Goal: Task Accomplishment & Management: Manage account settings

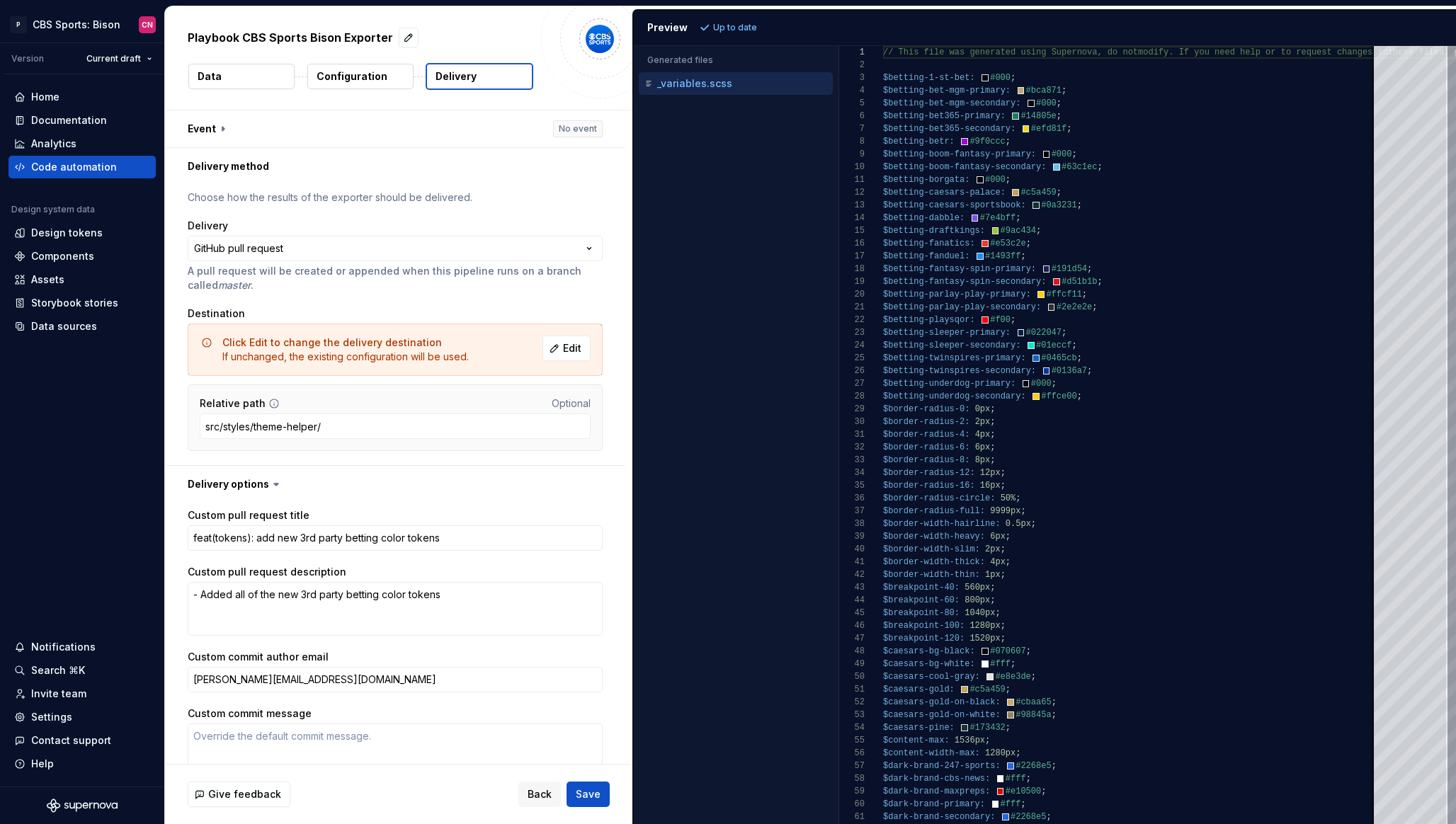
scroll to position [73, 0]
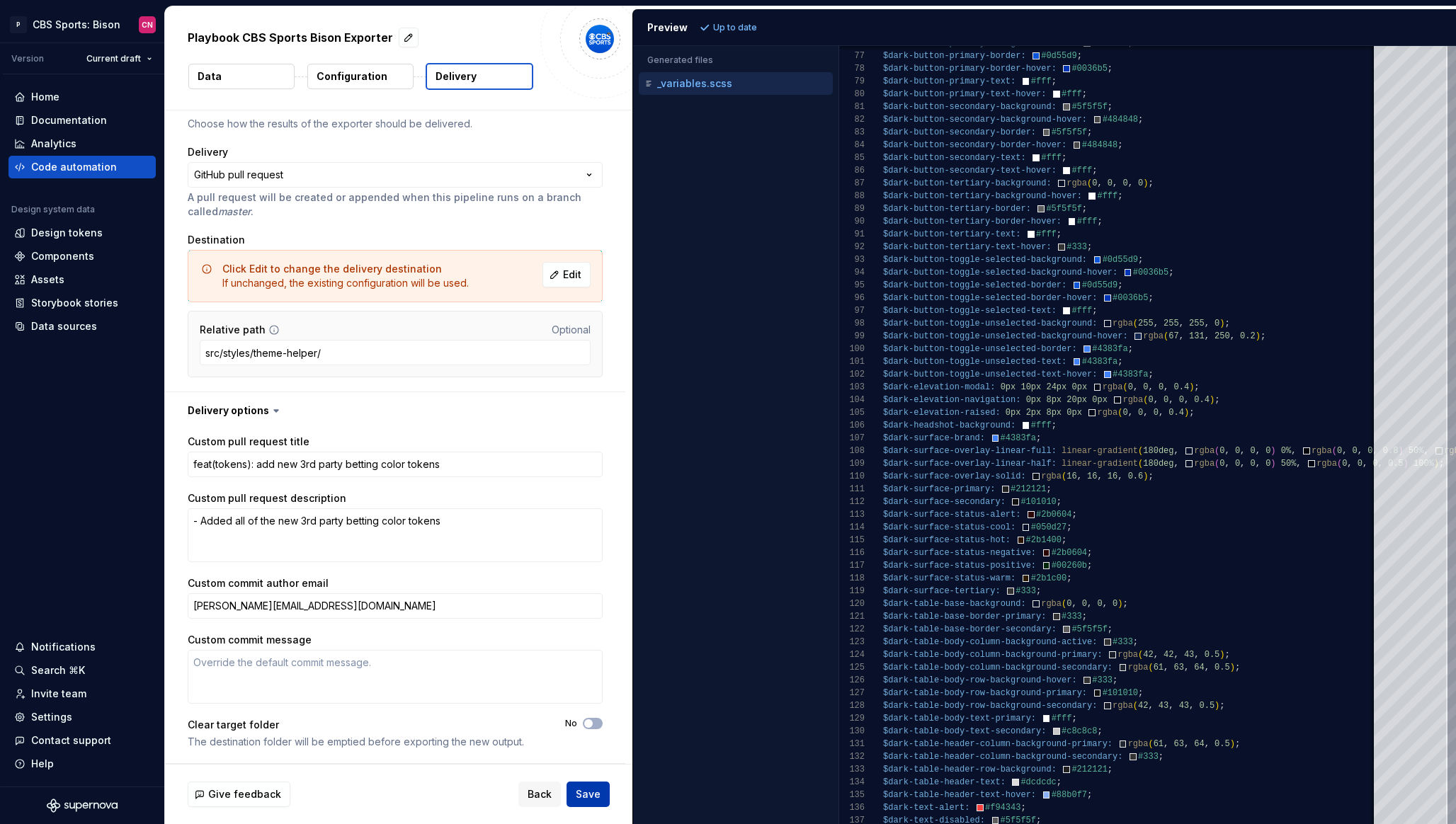
click at [590, 795] on span "Save" at bounding box center [588, 794] width 24 height 14
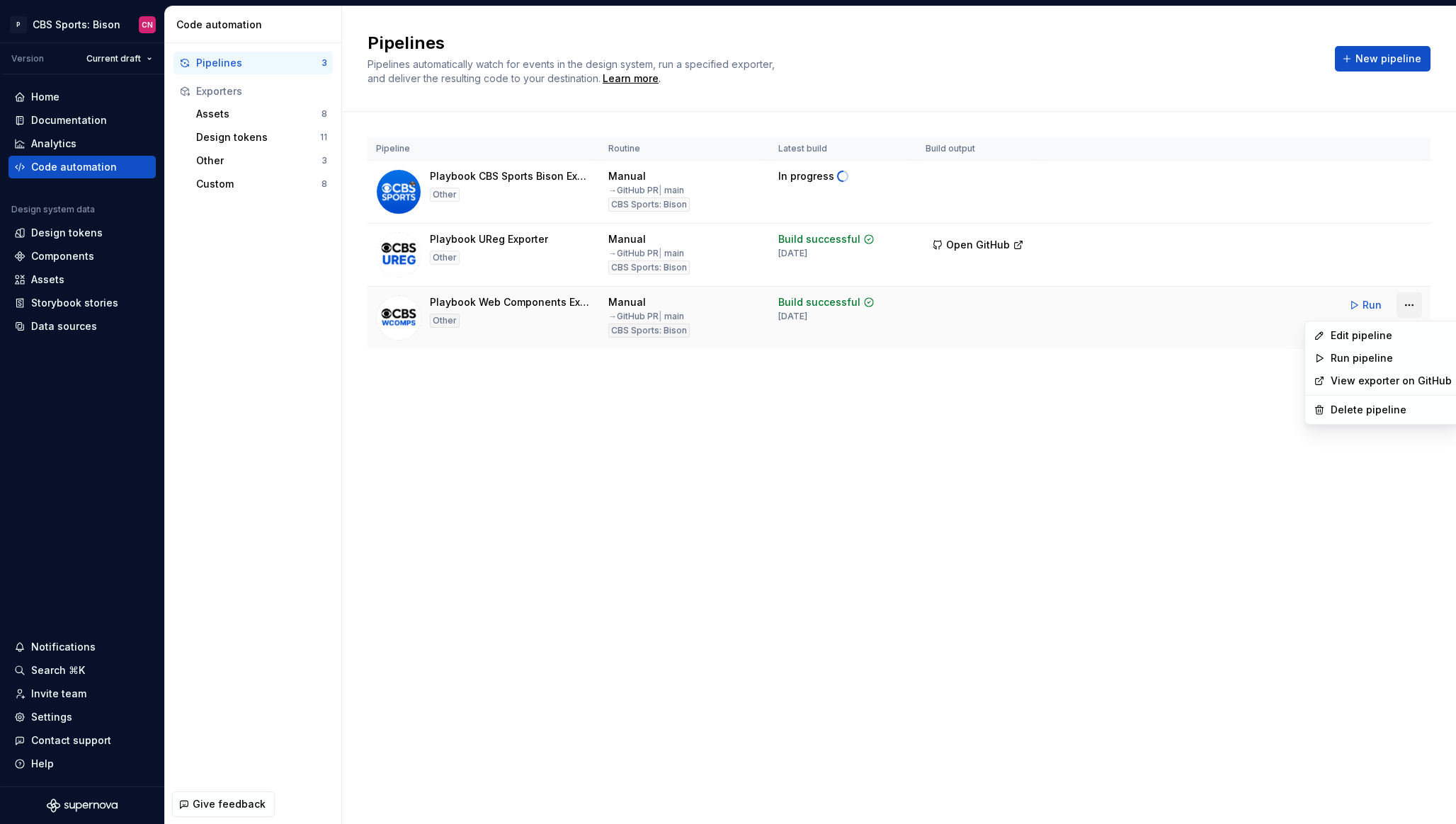
click at [1411, 304] on html "P CBS Sports: Bison CN Version Current draft Home Documentation Analytics Code …" at bounding box center [728, 412] width 1456 height 824
click at [1370, 387] on link "View exporter on GitHub" at bounding box center [1391, 380] width 121 height 14
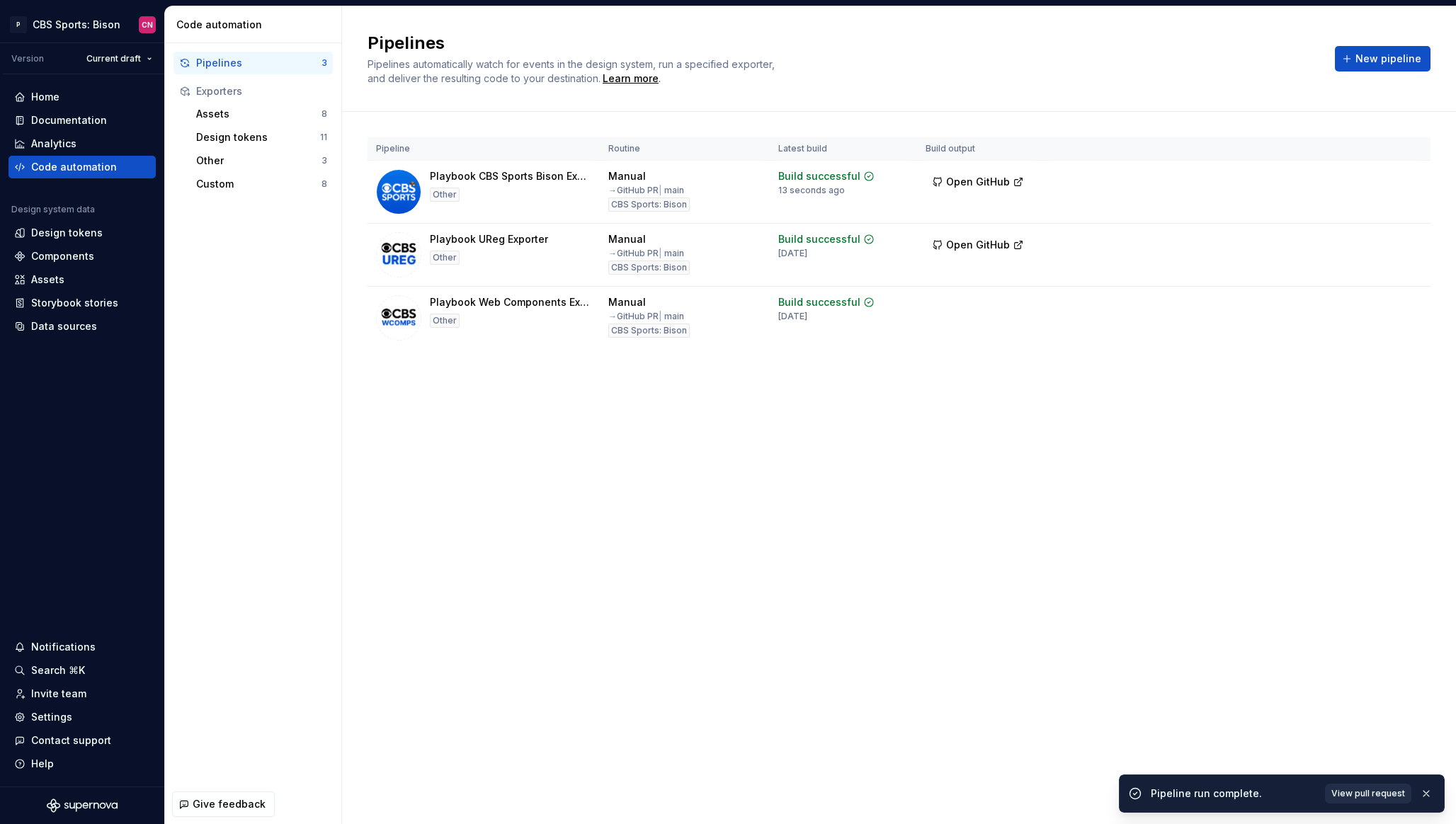
click at [1372, 797] on span "View pull request" at bounding box center [1367, 794] width 73 height 11
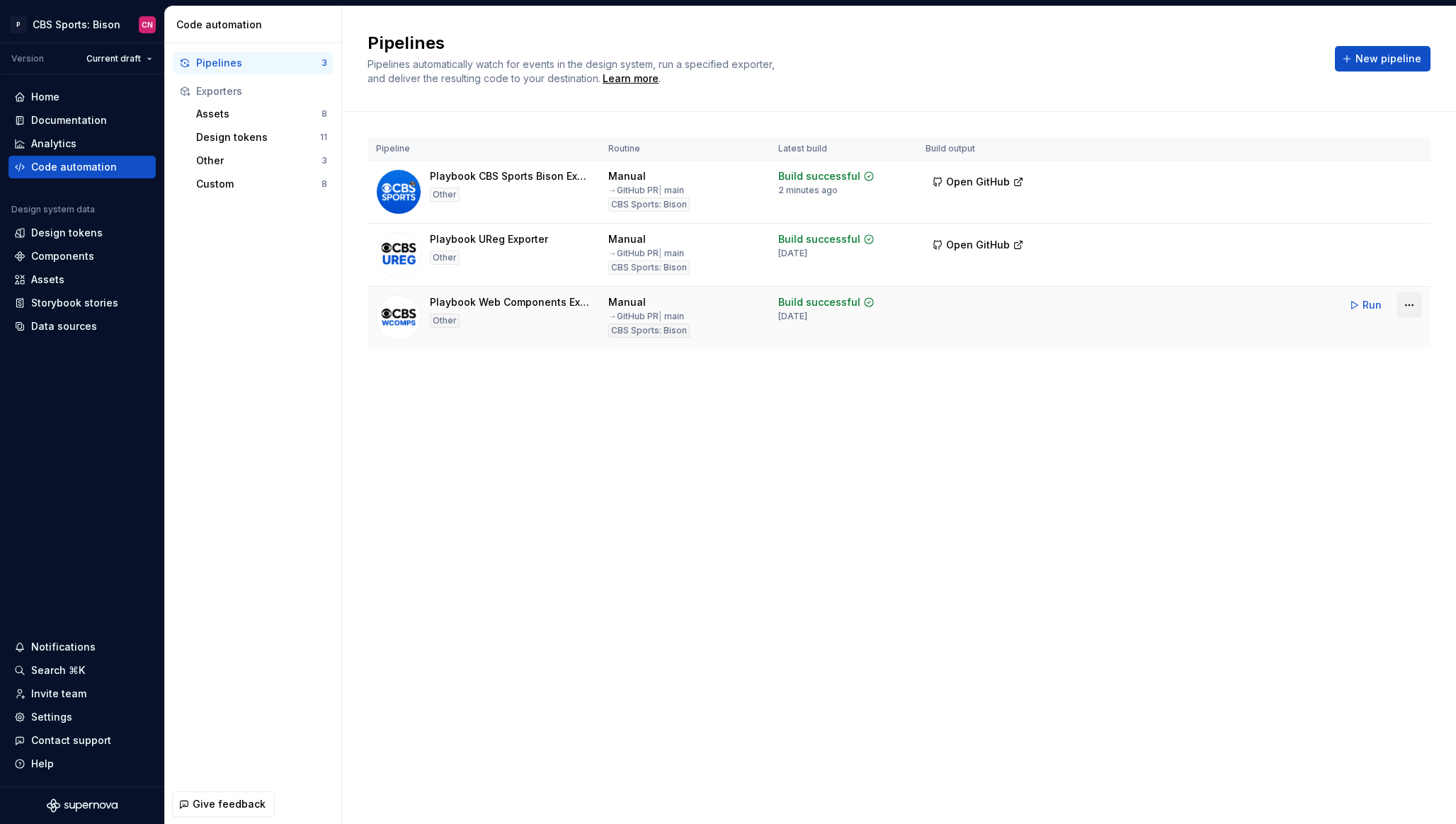
click at [1403, 310] on html "P CBS Sports: Bison CN Version Current draft Home Documentation Analytics Code …" at bounding box center [728, 412] width 1456 height 824
click at [1349, 337] on div "Edit pipeline" at bounding box center [1391, 335] width 121 height 14
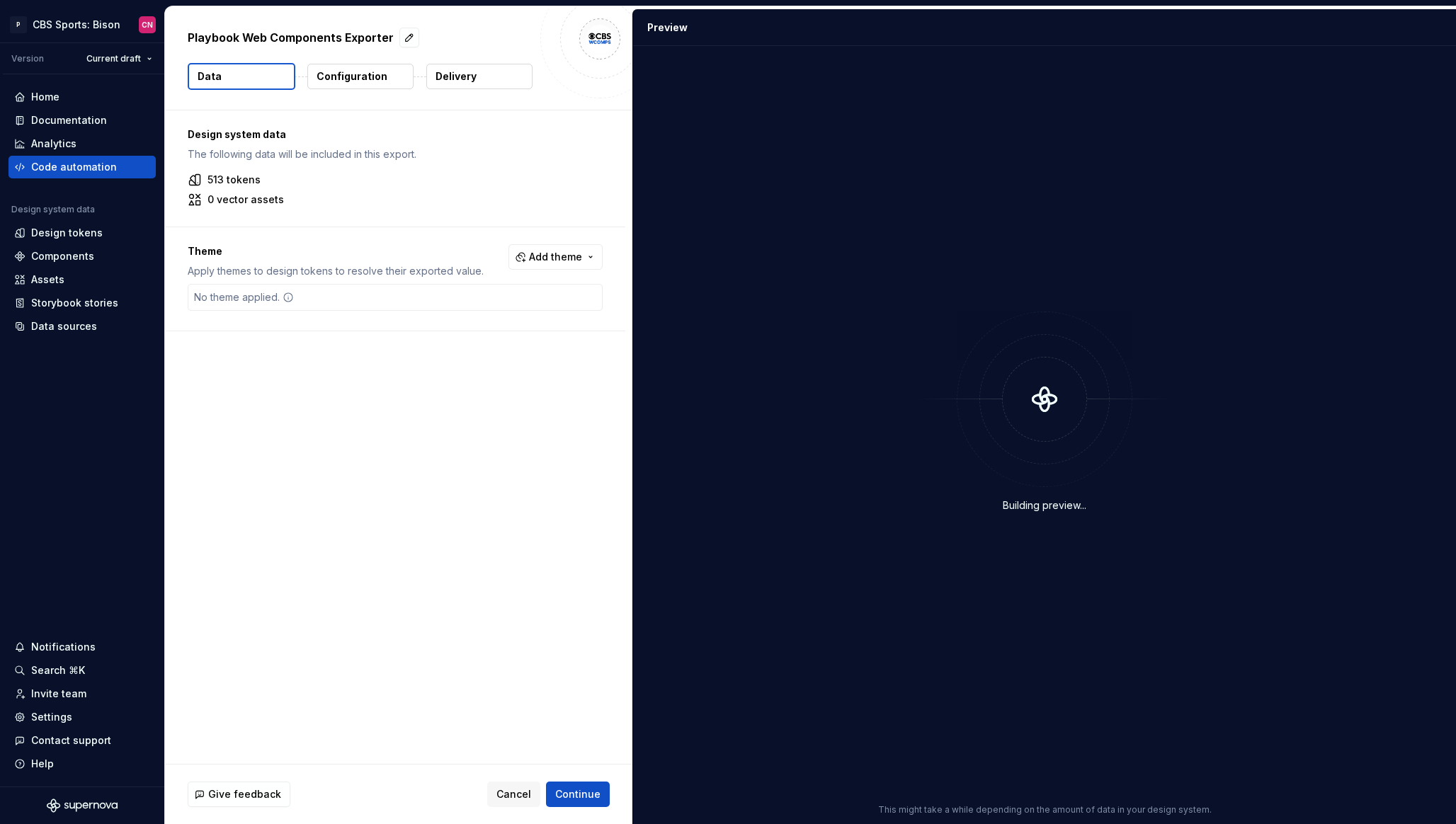
click at [345, 76] on p "Configuration" at bounding box center [352, 76] width 71 height 14
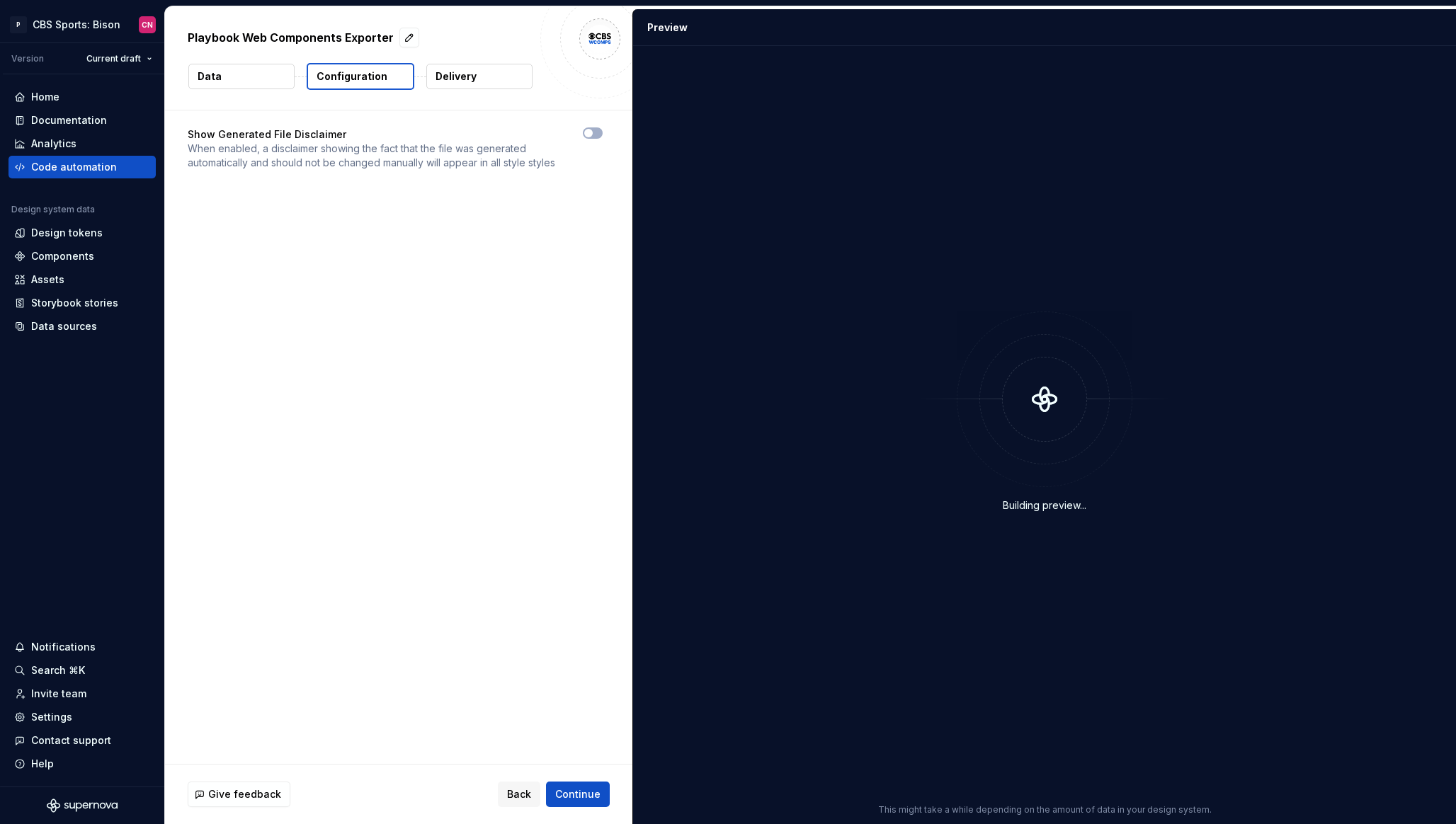
click at [467, 77] on p "Delivery" at bounding box center [456, 76] width 41 height 14
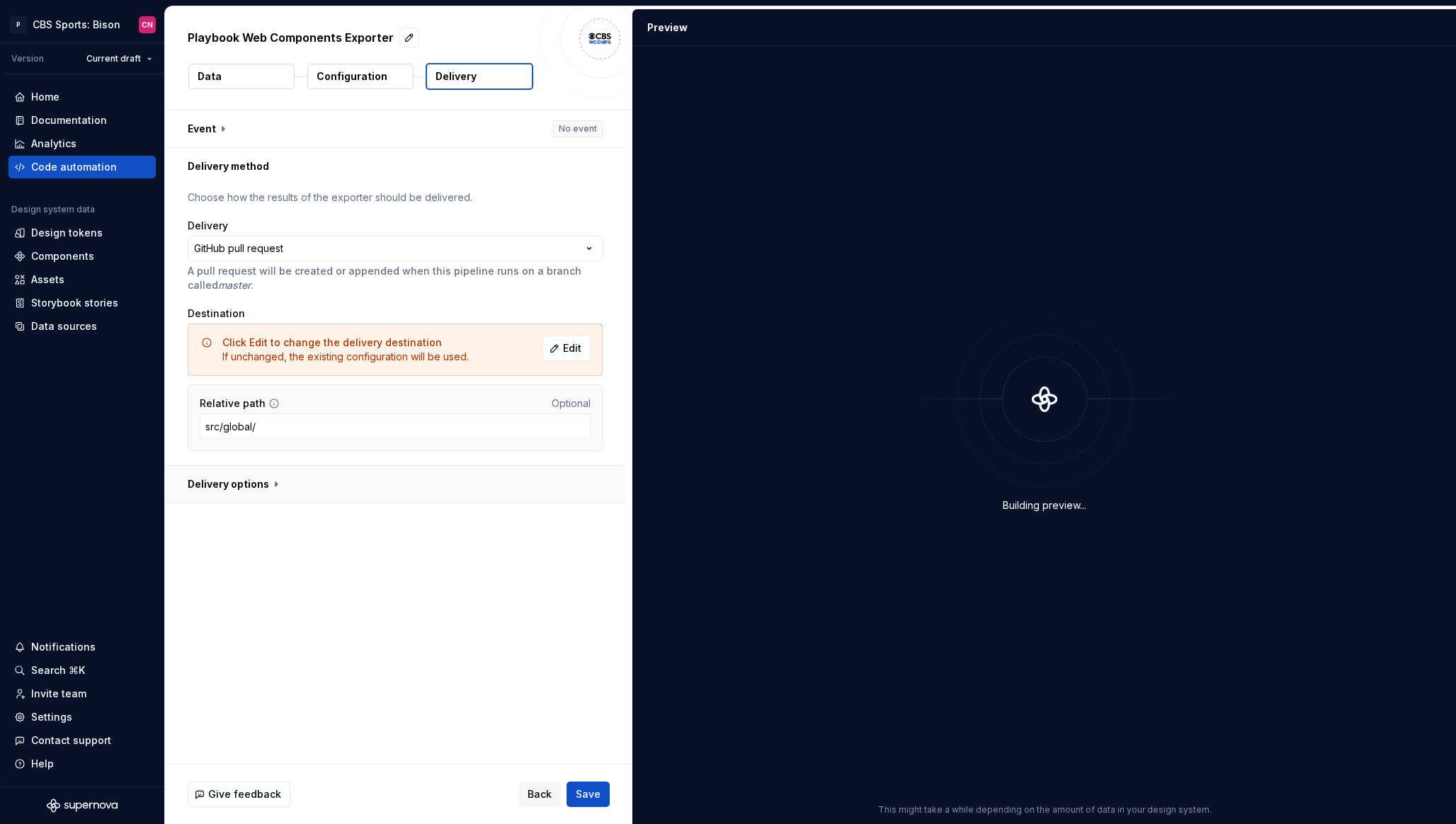
click at [285, 474] on button "button" at bounding box center [395, 484] width 460 height 37
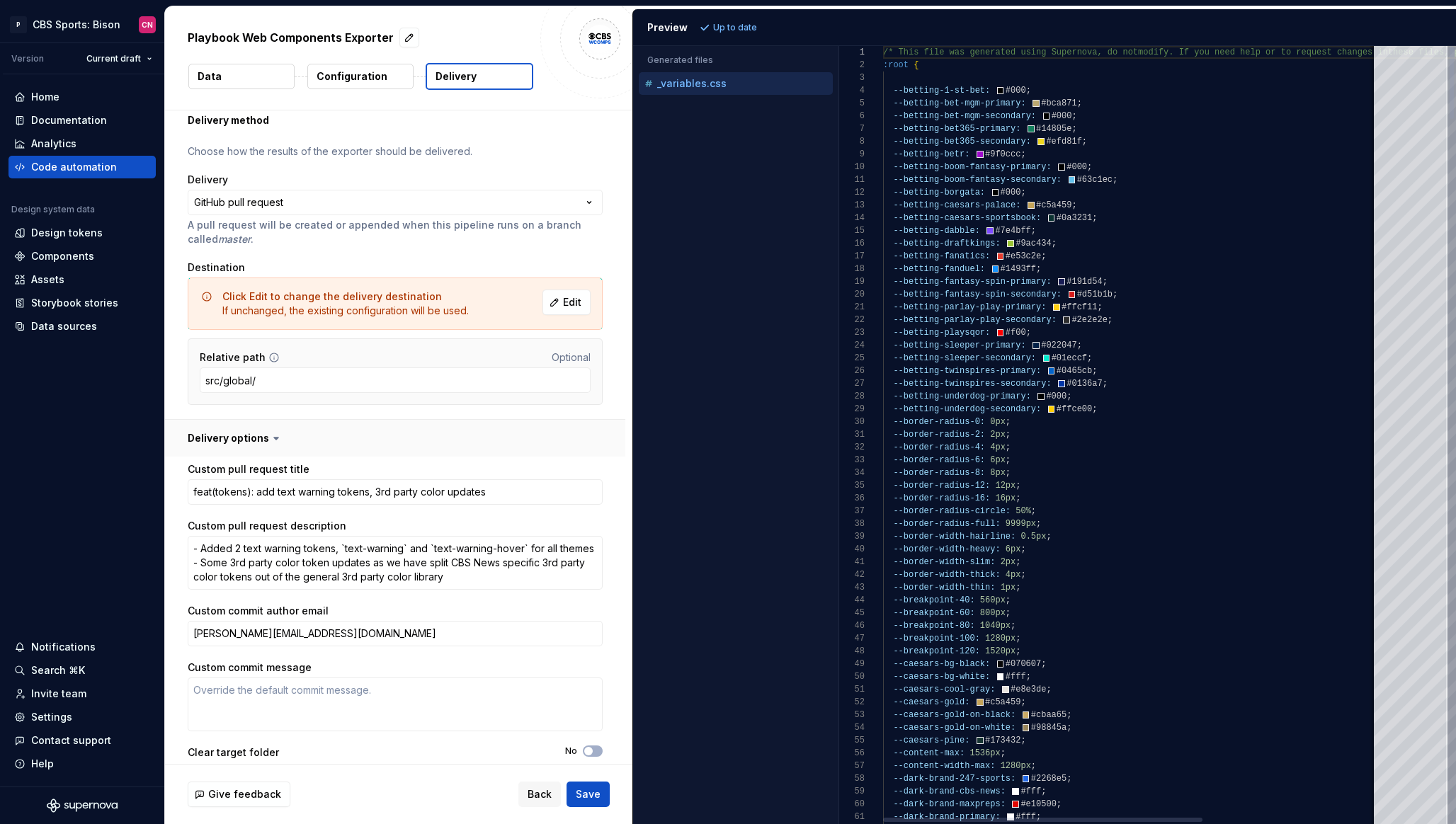
scroll to position [73, 0]
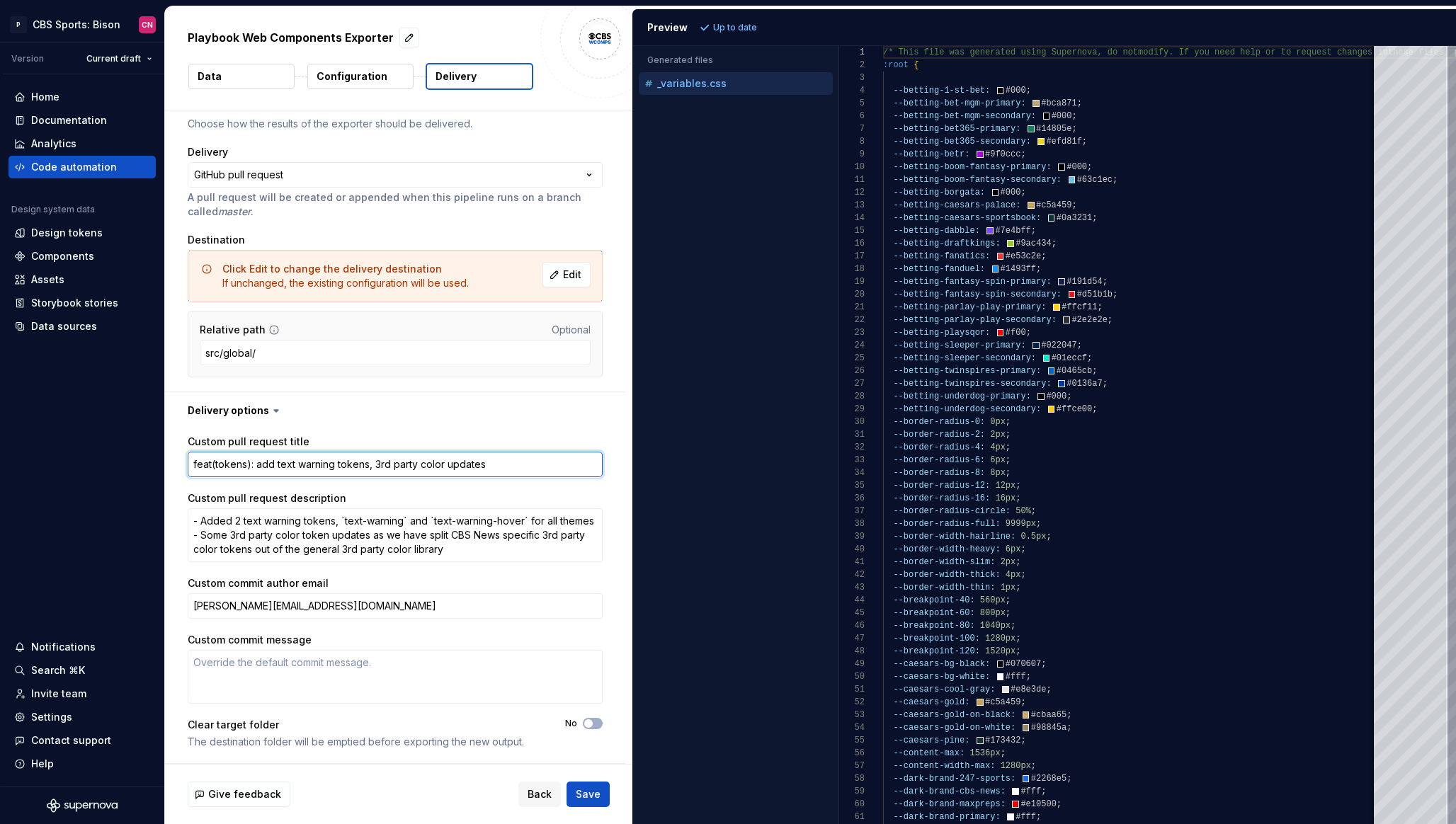
drag, startPoint x: 493, startPoint y: 471, endPoint x: 256, endPoint y: 471, distance: 237.0
click at [256, 471] on textarea "feat(tokens): add text warning tokens, 3rd party color updates" at bounding box center [394, 464] width 414 height 25
type textarea "*"
type textarea "feat(tokens): a"
type textarea "*"
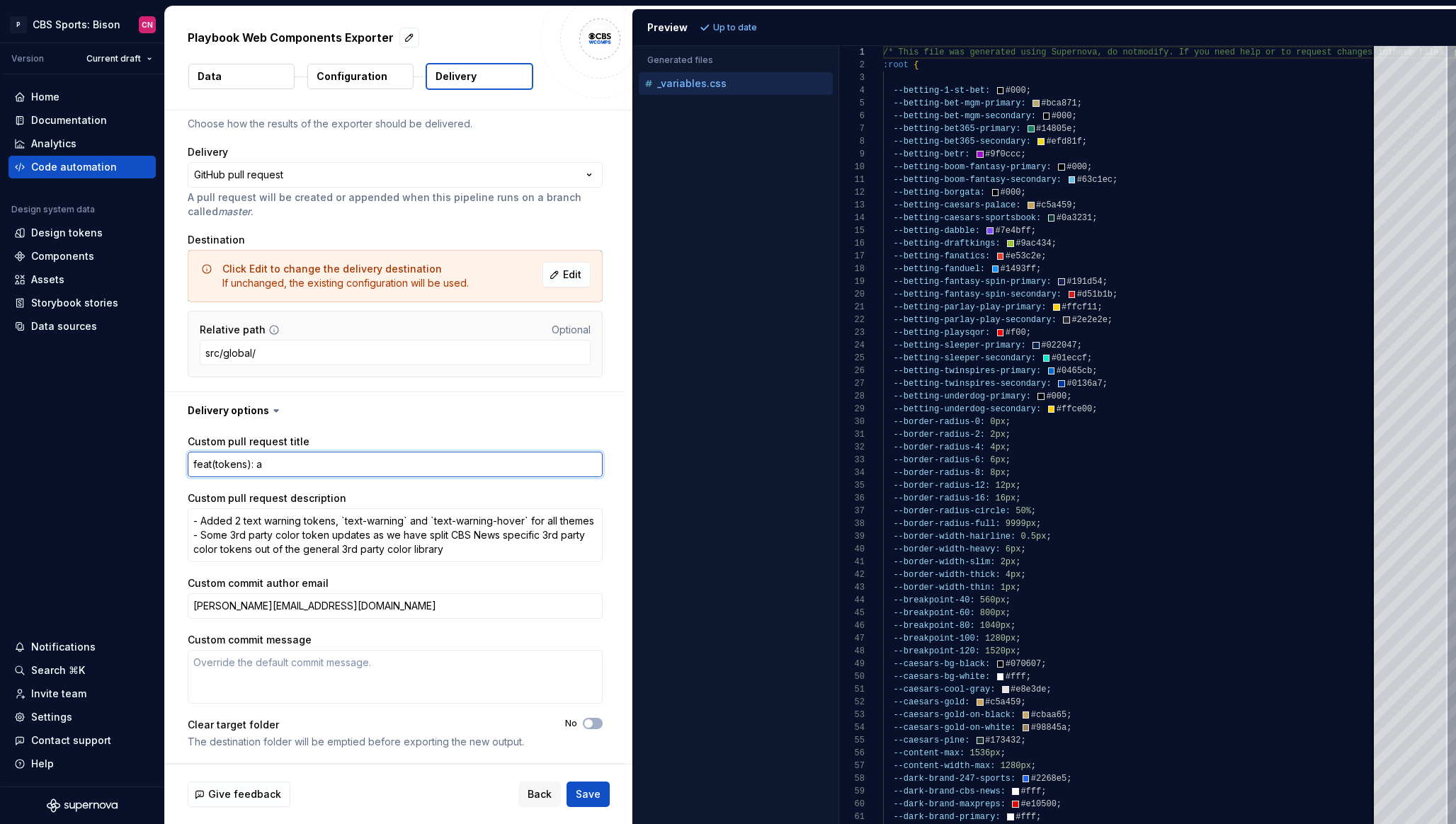
type textarea "feat(tokens): ad"
type textarea "*"
type textarea "feat(tokens): add"
type textarea "*"
type textarea "feat(tokens): add 3"
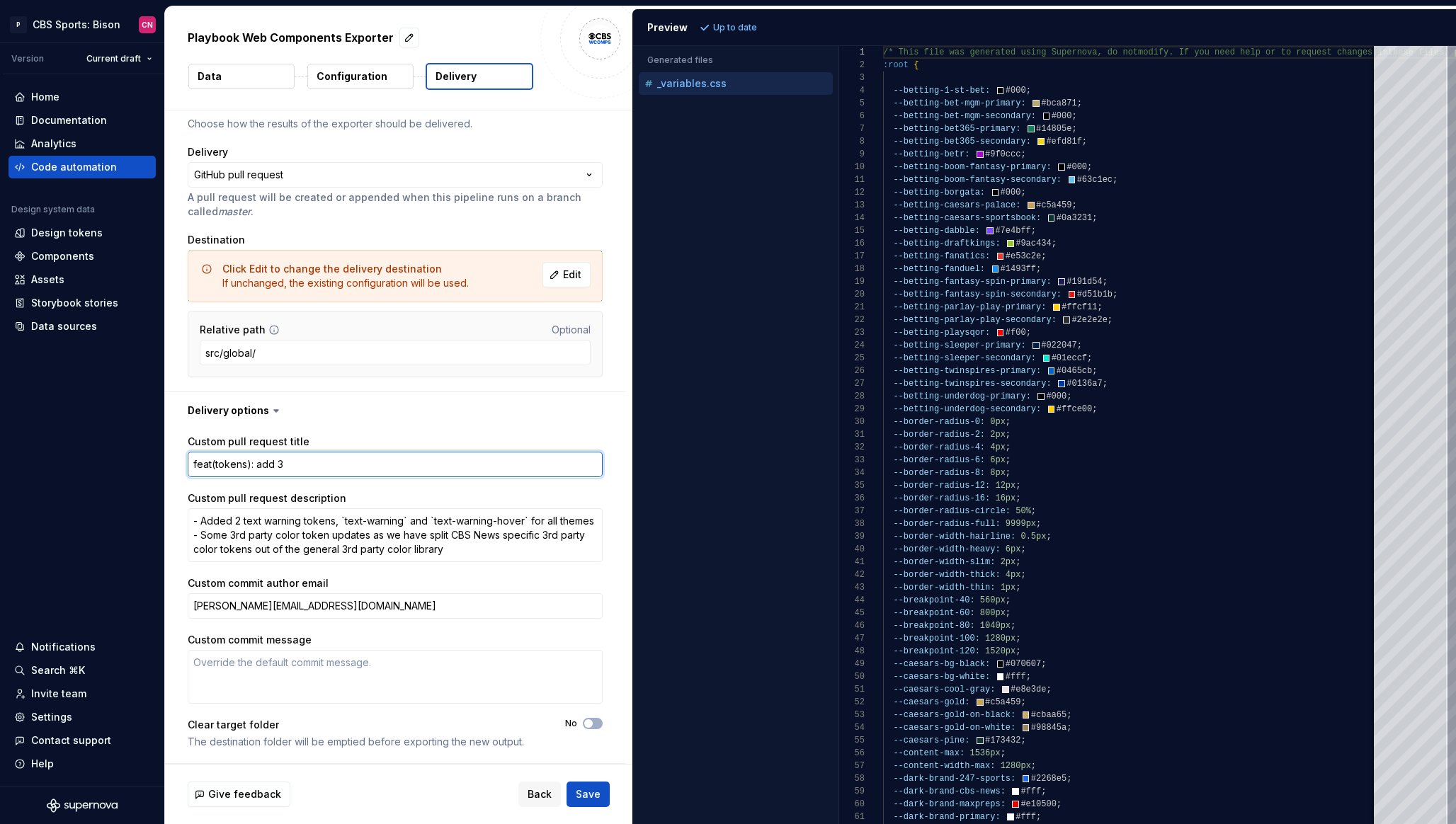
type textarea "*"
type textarea "feat(tokens): add 3r"
type textarea "*"
type textarea "feat(tokens): add 3rd"
type textarea "*"
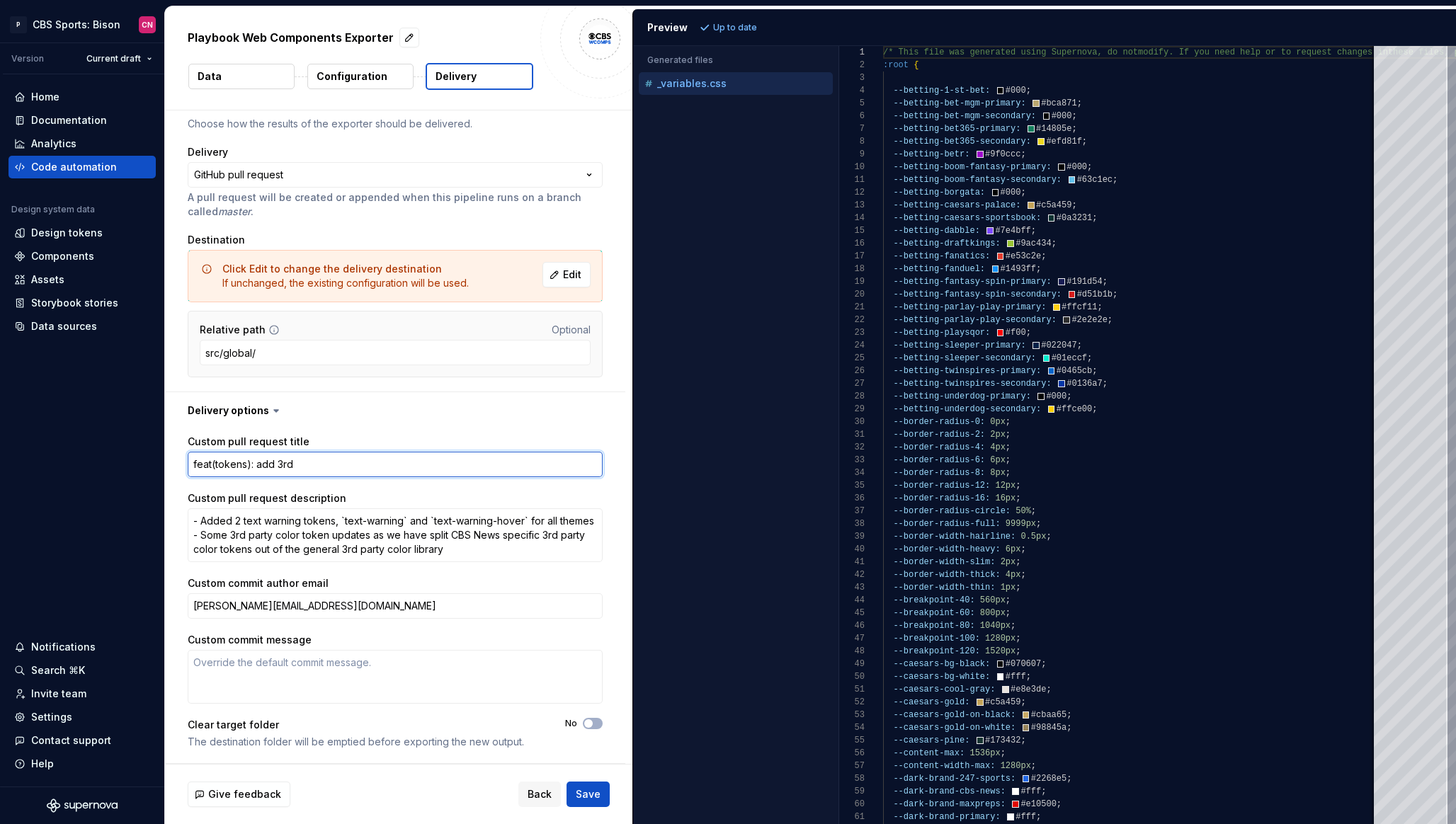
type textarea "feat(tokens): add 3rd"
type textarea "*"
type textarea "feat(tokens): add 3rd p"
type textarea "*"
type textarea "feat(tokens): add 3rd pa"
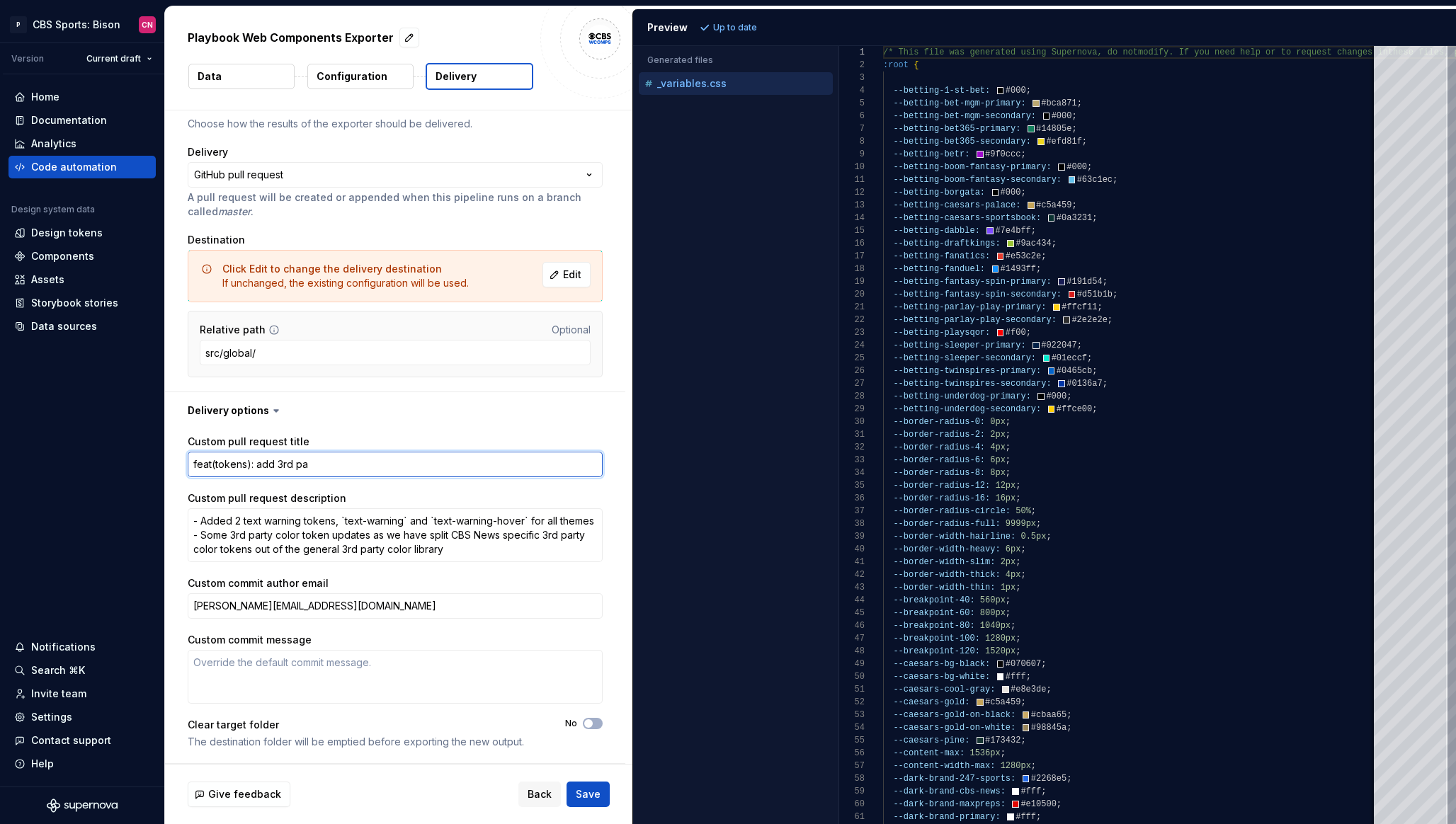
type textarea "*"
type textarea "feat(tokens): add 3rd par"
type textarea "*"
type textarea "feat(tokens): add 3rd part"
click at [421, 461] on textarea "feat(tokens): add 3rd part" at bounding box center [394, 464] width 414 height 25
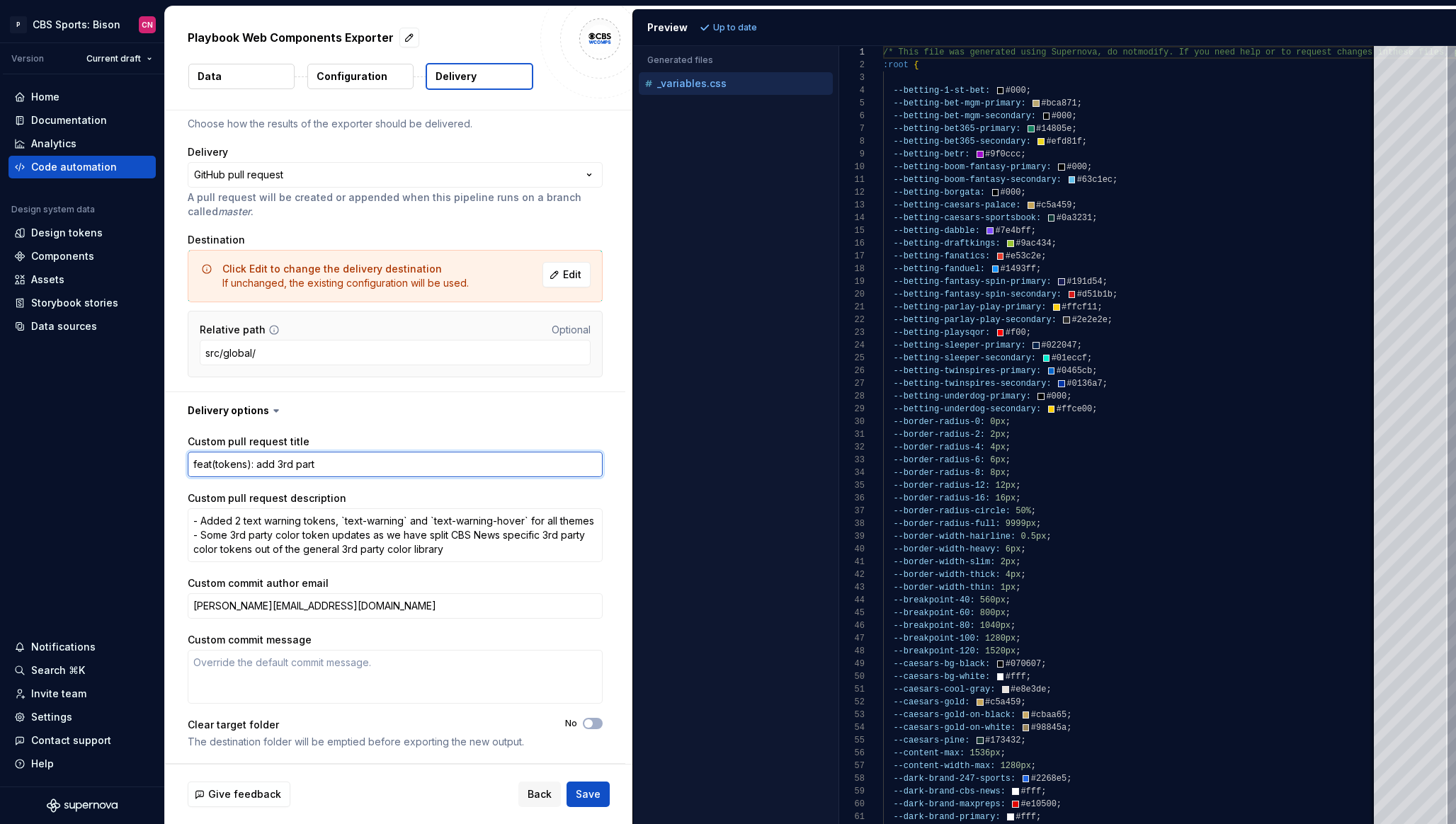
click at [421, 461] on textarea "feat(tokens): add 3rd part" at bounding box center [394, 464] width 414 height 25
paste textarea "new 3rd party betting color tokens #2184"
type textarea "*"
type textarea "feat(tokens): add new 3rd party betting color tokens #2184"
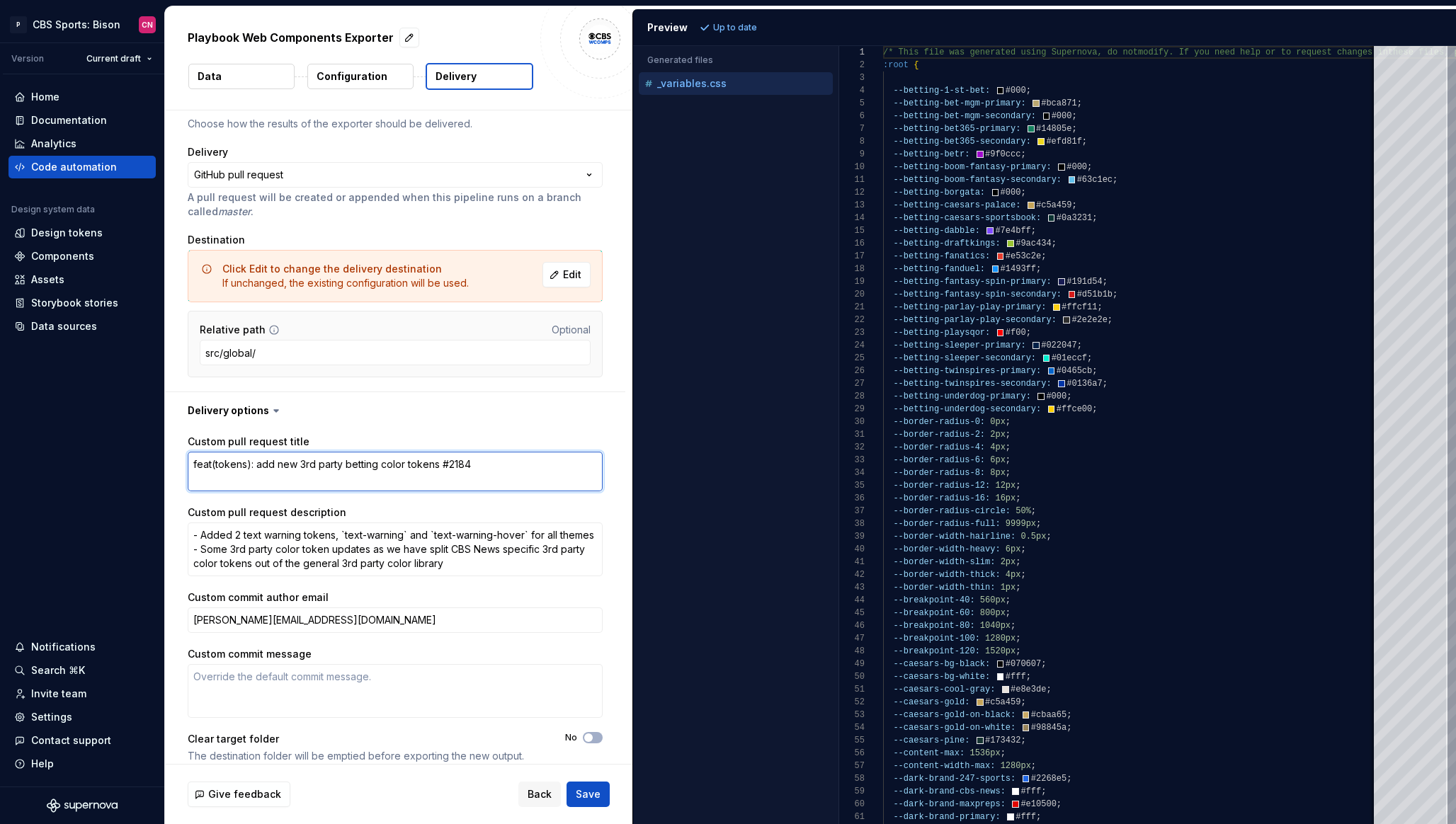
click at [463, 465] on textarea "feat(tokens): add new 3rd party betting color tokens #2184" at bounding box center [394, 471] width 414 height 40
click at [462, 474] on textarea "feat(tokens): add new 3rd party betting color tokens #2184" at bounding box center [394, 471] width 414 height 40
type textarea "*"
type textarea "feat(tokens): add new 3rd party betting color tokens #2184"
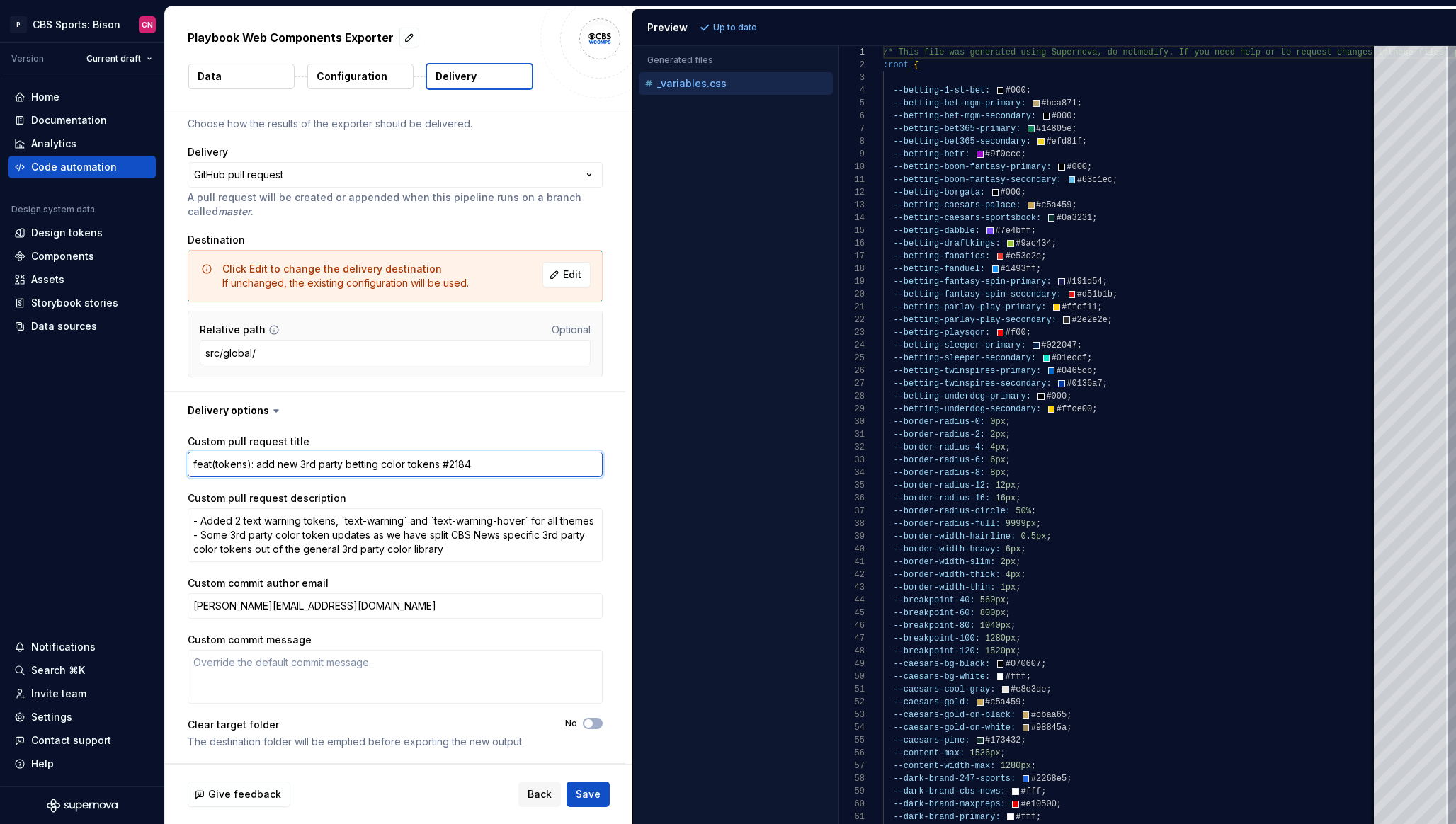
type textarea "*"
type textarea "feat(tokens): add new 3rd party betting color tokens #218"
type textarea "*"
type textarea "feat(tokens): add new 3rd party betting color tokens #21"
type textarea "*"
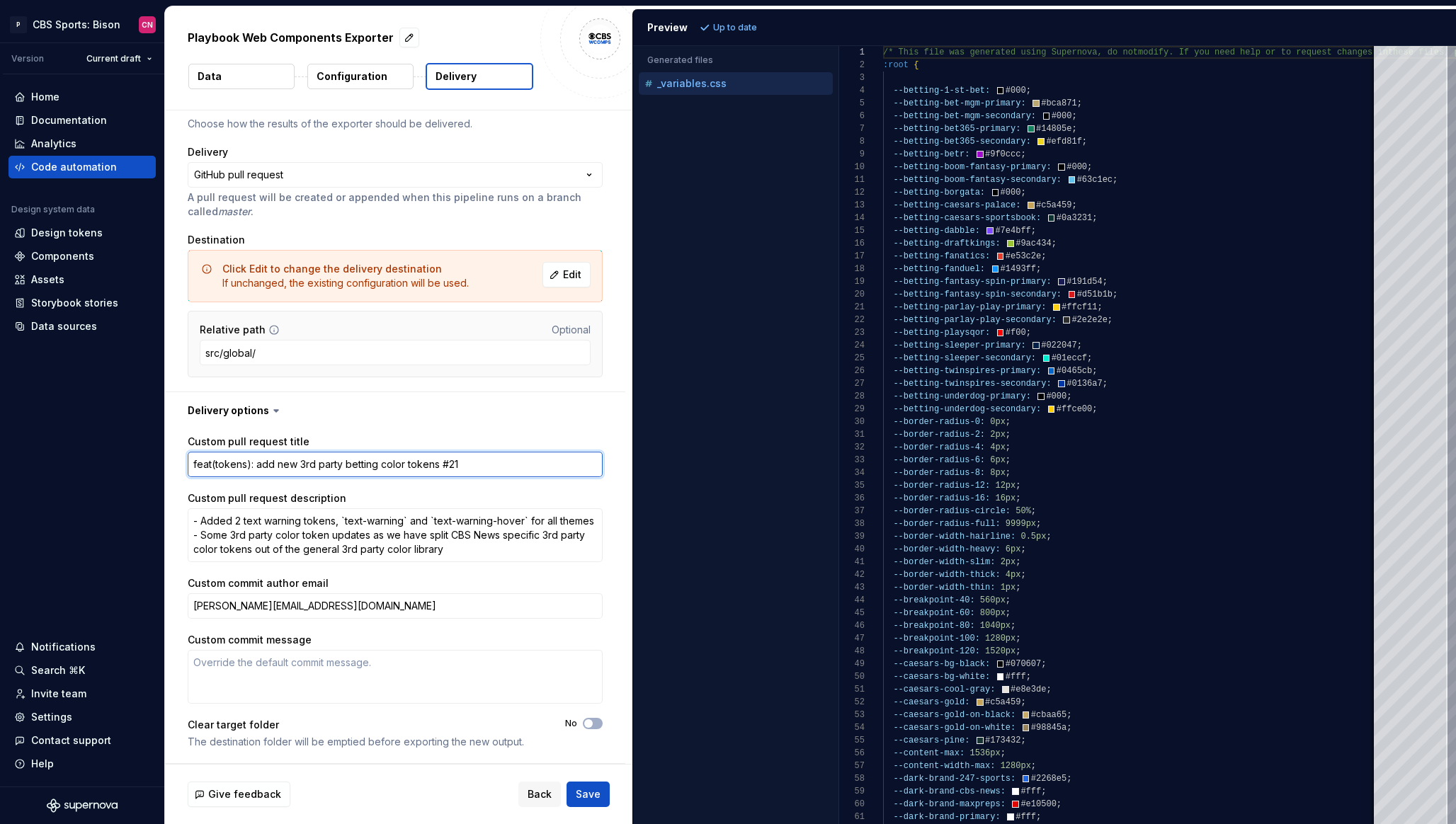
type textarea "feat(tokens): add new 3rd party betting color tokens #2"
type textarea "*"
type textarea "feat(tokens): add new 3rd party betting color tokens #"
type textarea "*"
type textarea "feat(tokens): add new 3rd party betting color tokens"
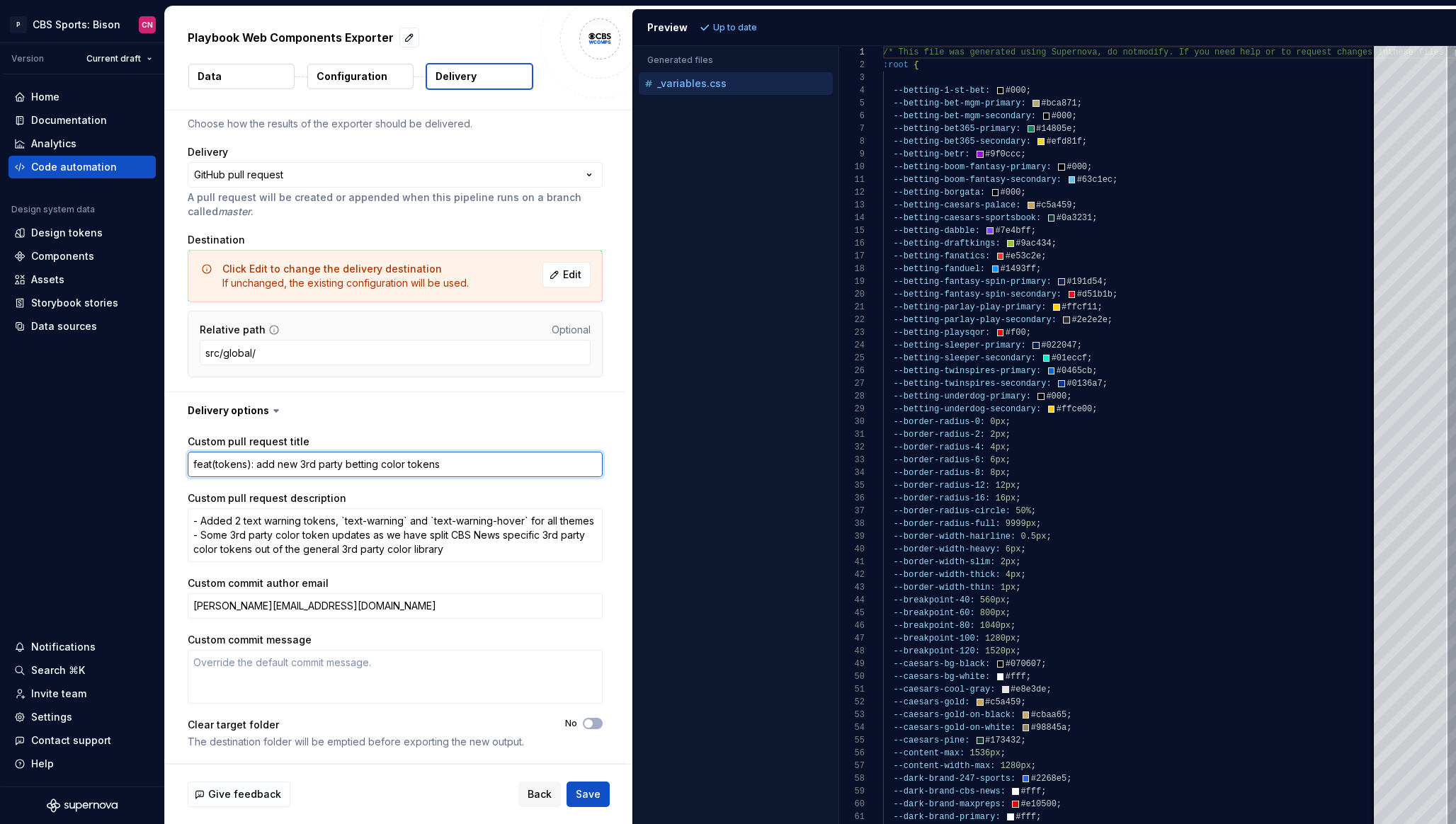
type textarea "*"
type textarea "feat(tokens): add new 3rd party betting color tokens"
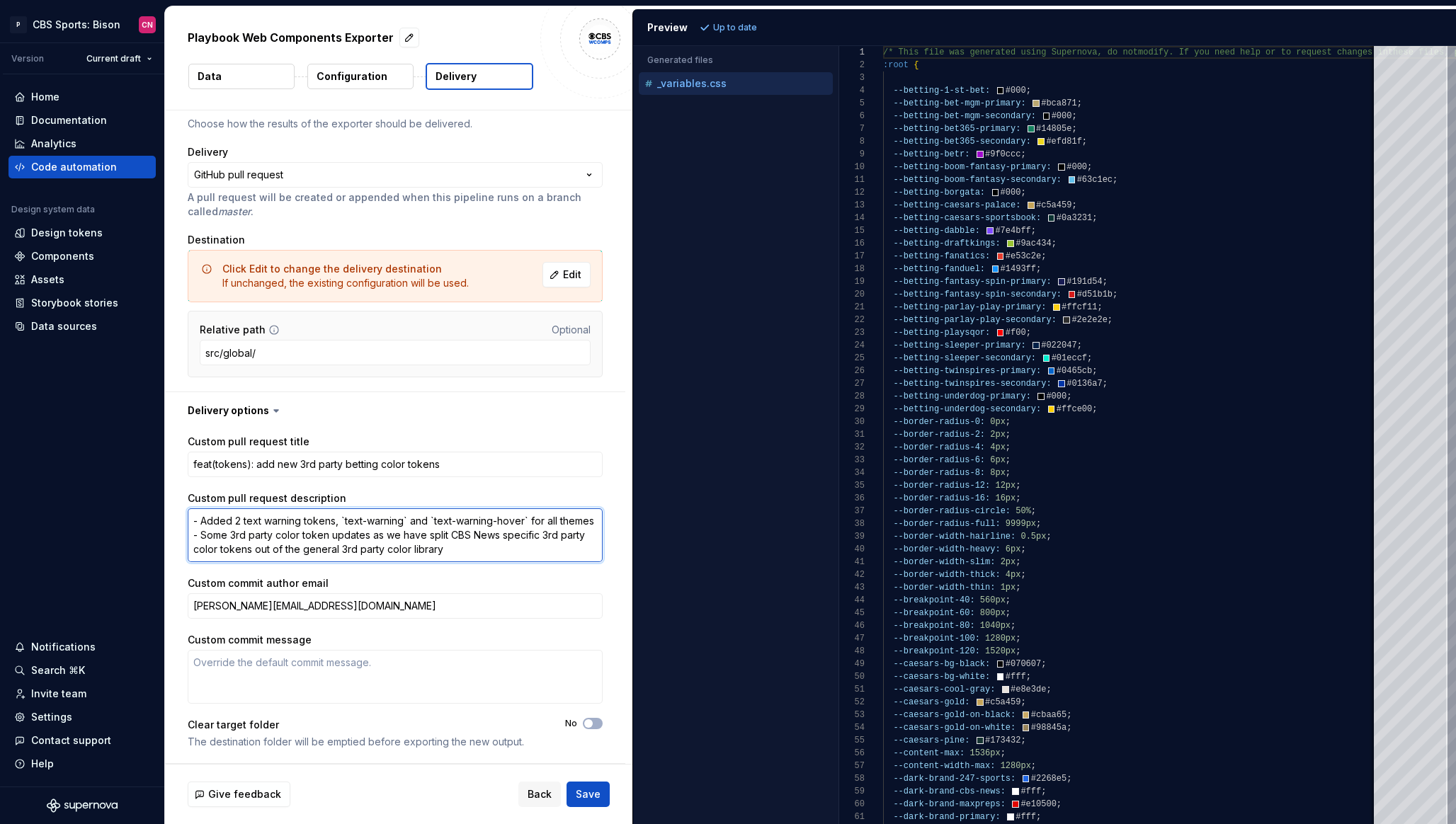
click at [393, 532] on textarea "- Added 2 text warning tokens, `text-warning` and `text-warning-hover` for all …" at bounding box center [394, 535] width 414 height 54
click at [451, 552] on textarea "- Added 2 text warning tokens, `text-warning` and `text-warning-hover` for all …" at bounding box center [394, 535] width 414 height 54
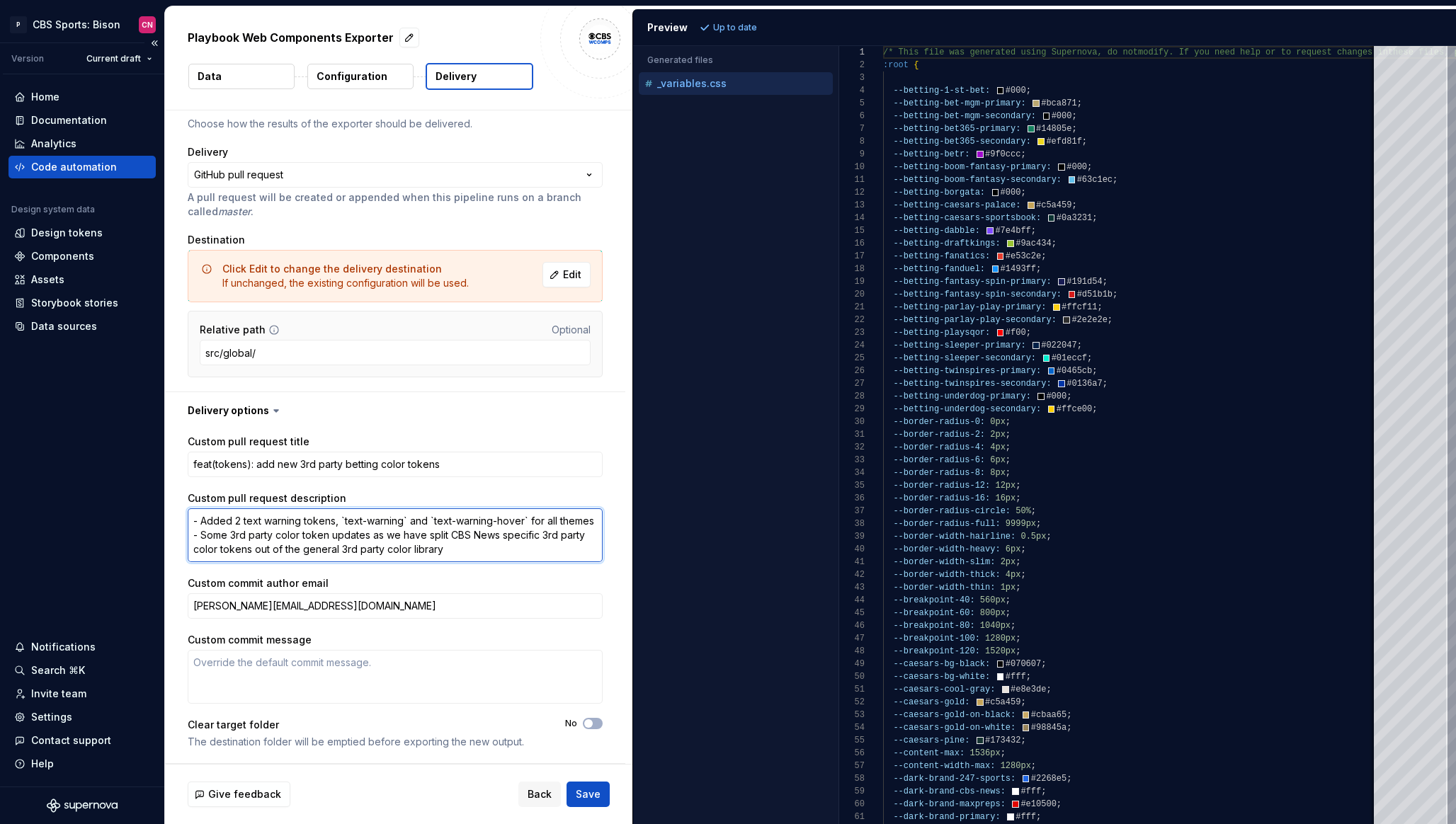
drag, startPoint x: 454, startPoint y: 552, endPoint x: 134, endPoint y: 524, distance: 321.2
click at [134, 524] on div "**********" at bounding box center [728, 412] width 1456 height 824
paste textarea "Added all of the new 3rd party betting color tokens"
type textarea "*"
type textarea "Added all of the new 3rd party betting color tokens"
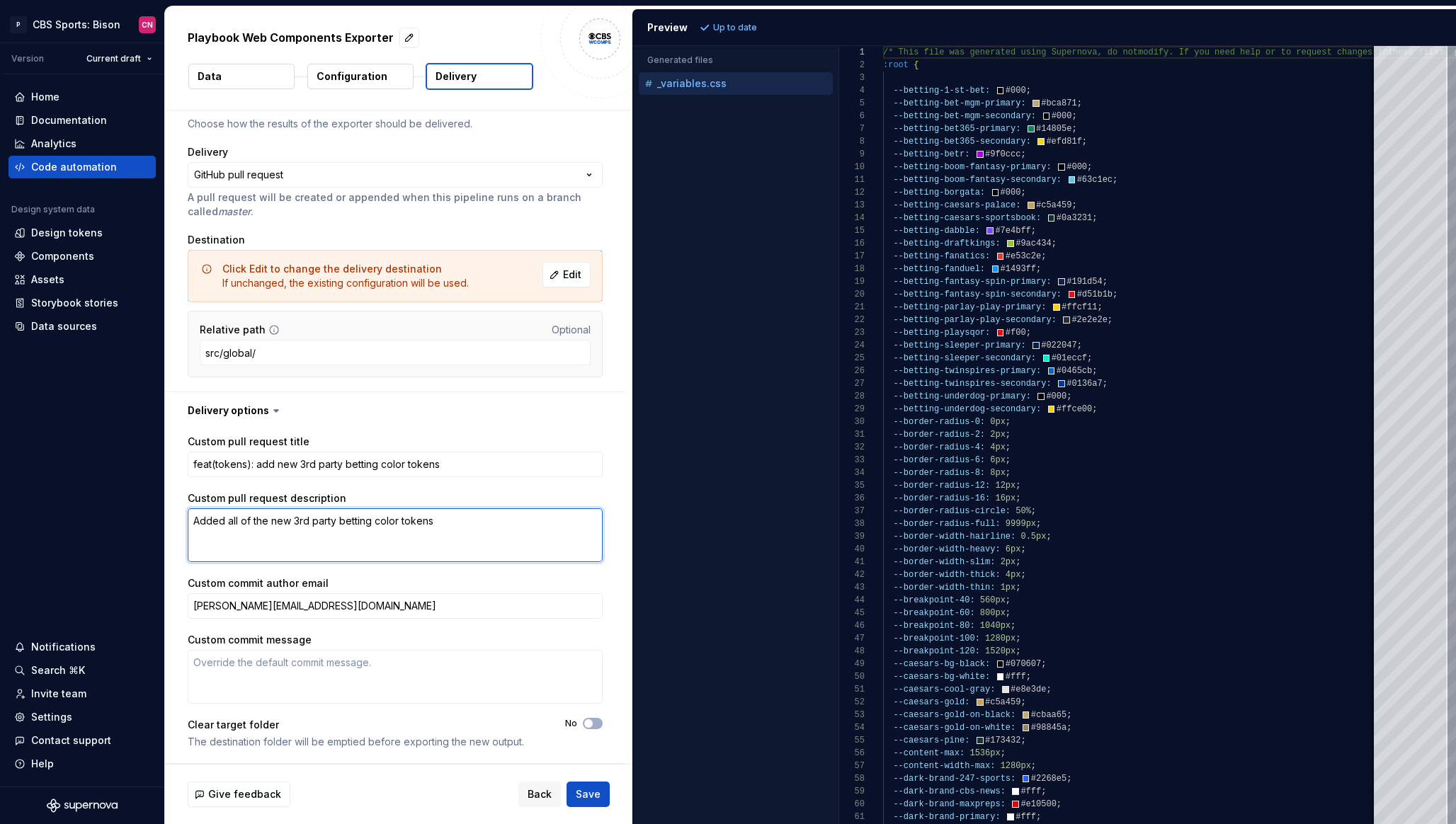
click at [193, 518] on textarea "Added all of the new 3rd party betting color tokens" at bounding box center [394, 535] width 414 height 54
type textarea "*"
type textarea "- Added all of the new 3rd party betting color tokens"
type textarea "*"
type textarea "- Added all of the new 3rd party betting color tokens"
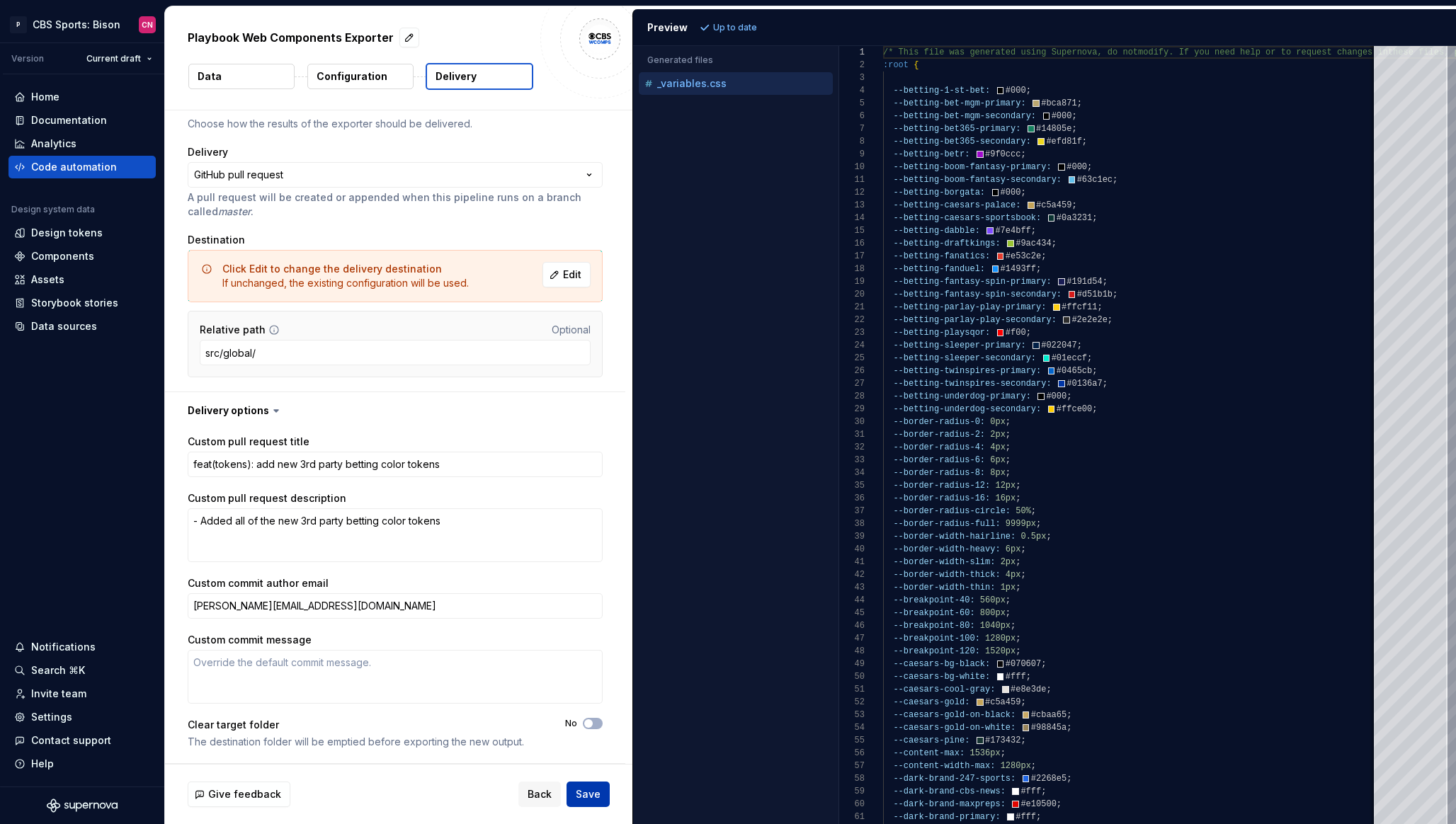
click at [590, 789] on span "Save" at bounding box center [588, 794] width 24 height 14
type textarea "*"
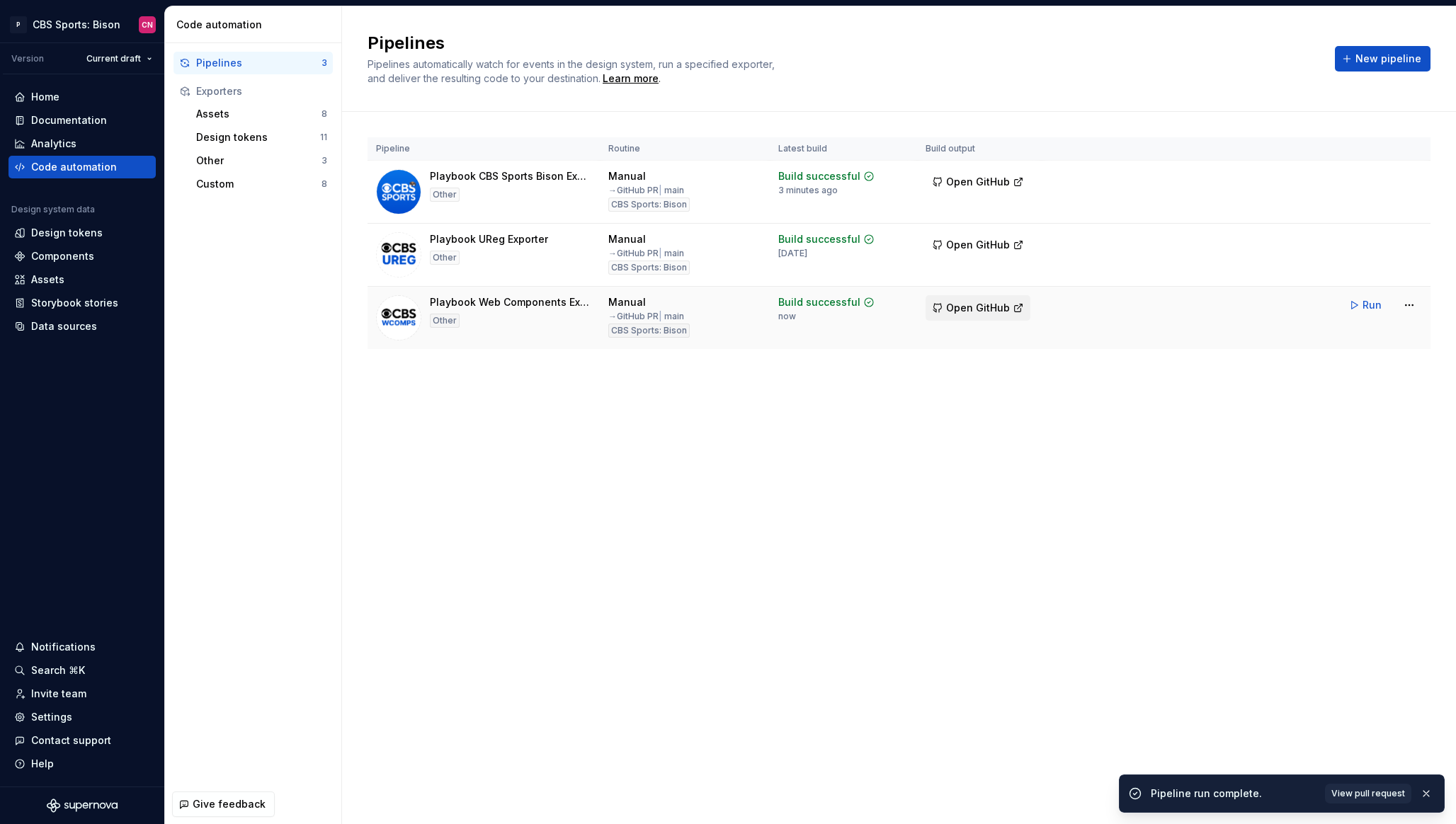
click at [989, 305] on span "Open GitHub" at bounding box center [978, 307] width 64 height 14
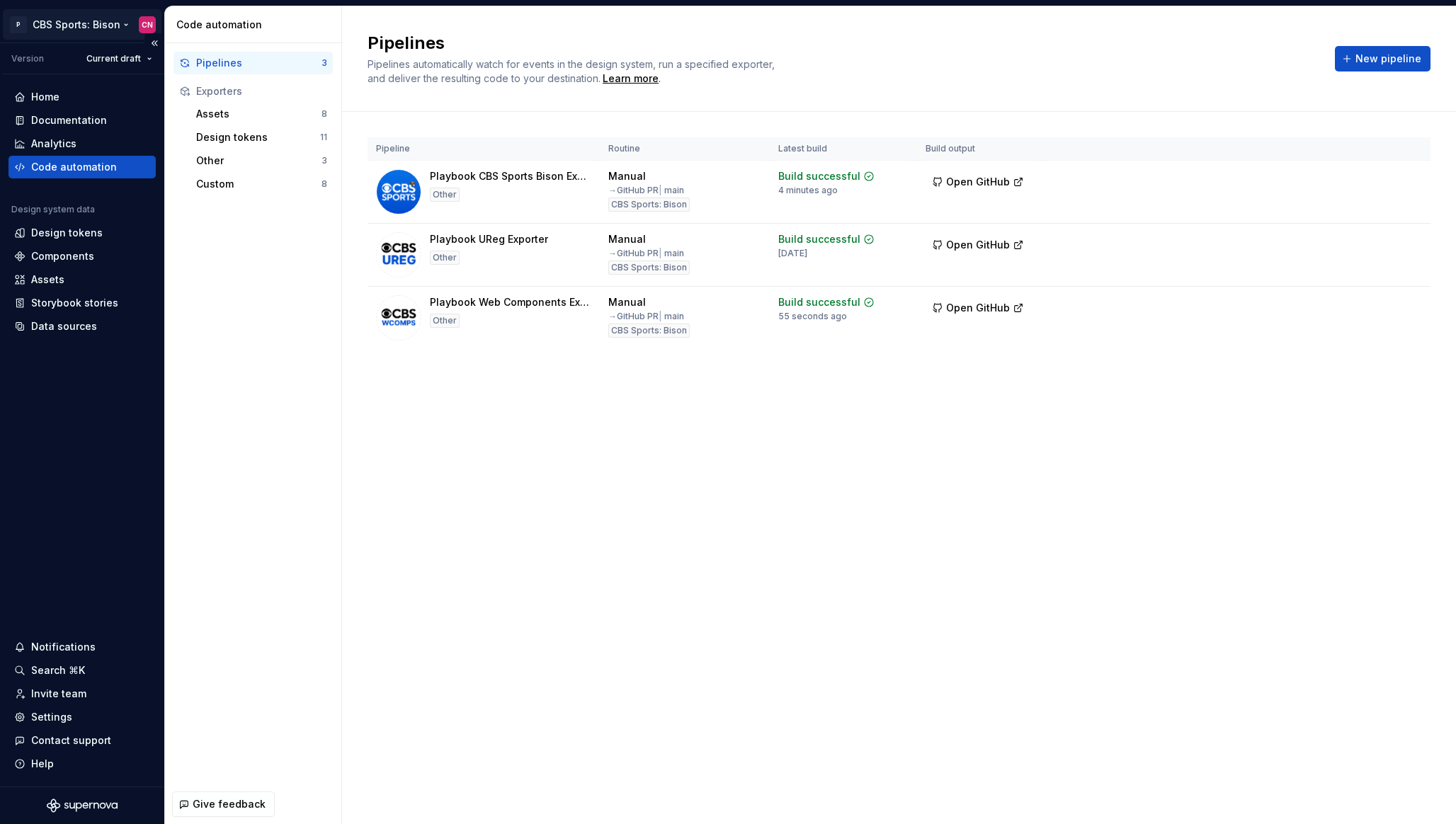
click at [88, 33] on html "P CBS Sports: Bison CN Version Current draft Home Documentation Analytics Code …" at bounding box center [728, 412] width 1456 height 824
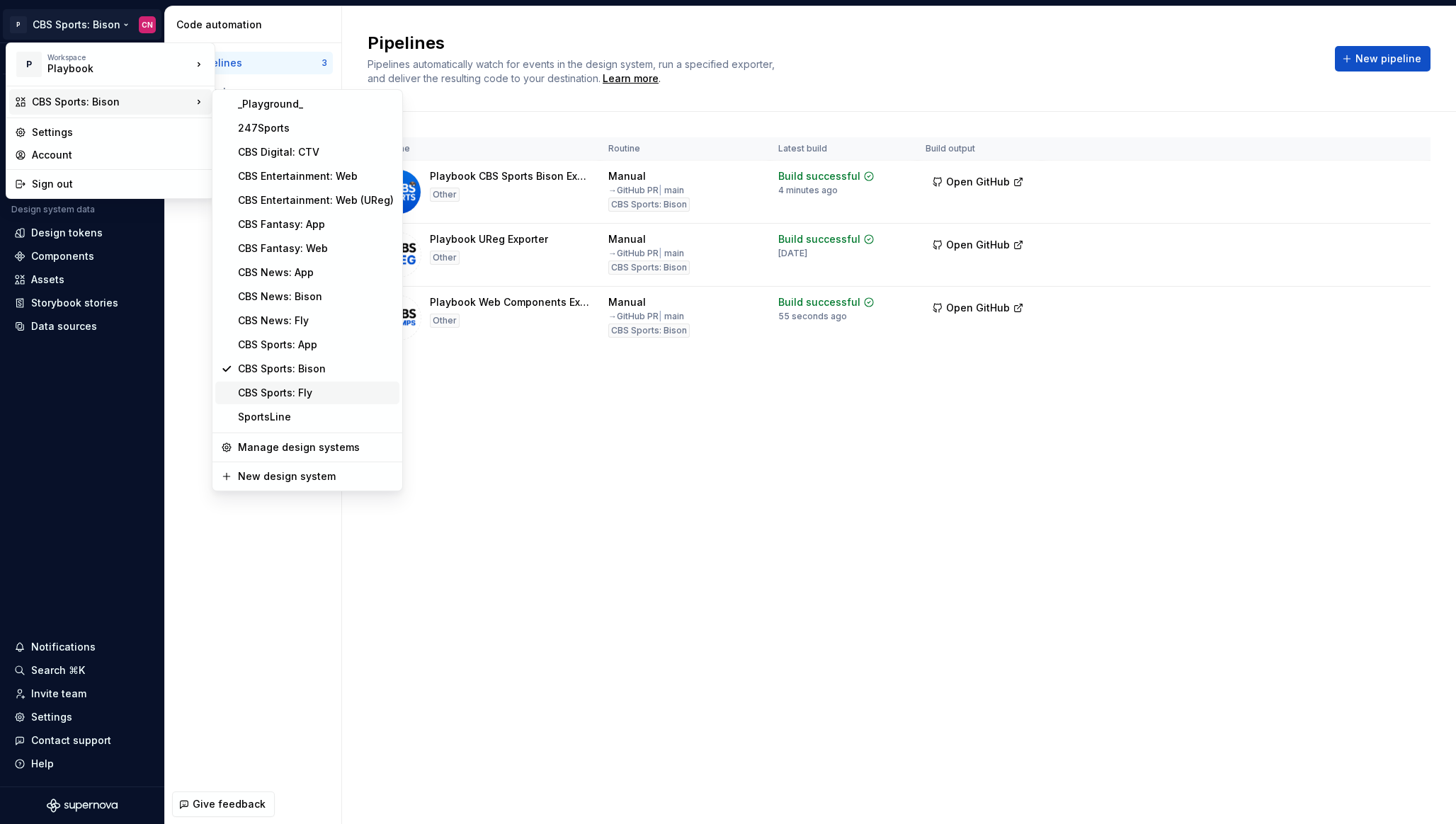
click at [291, 390] on div "CBS Sports: Fly" at bounding box center [315, 392] width 156 height 14
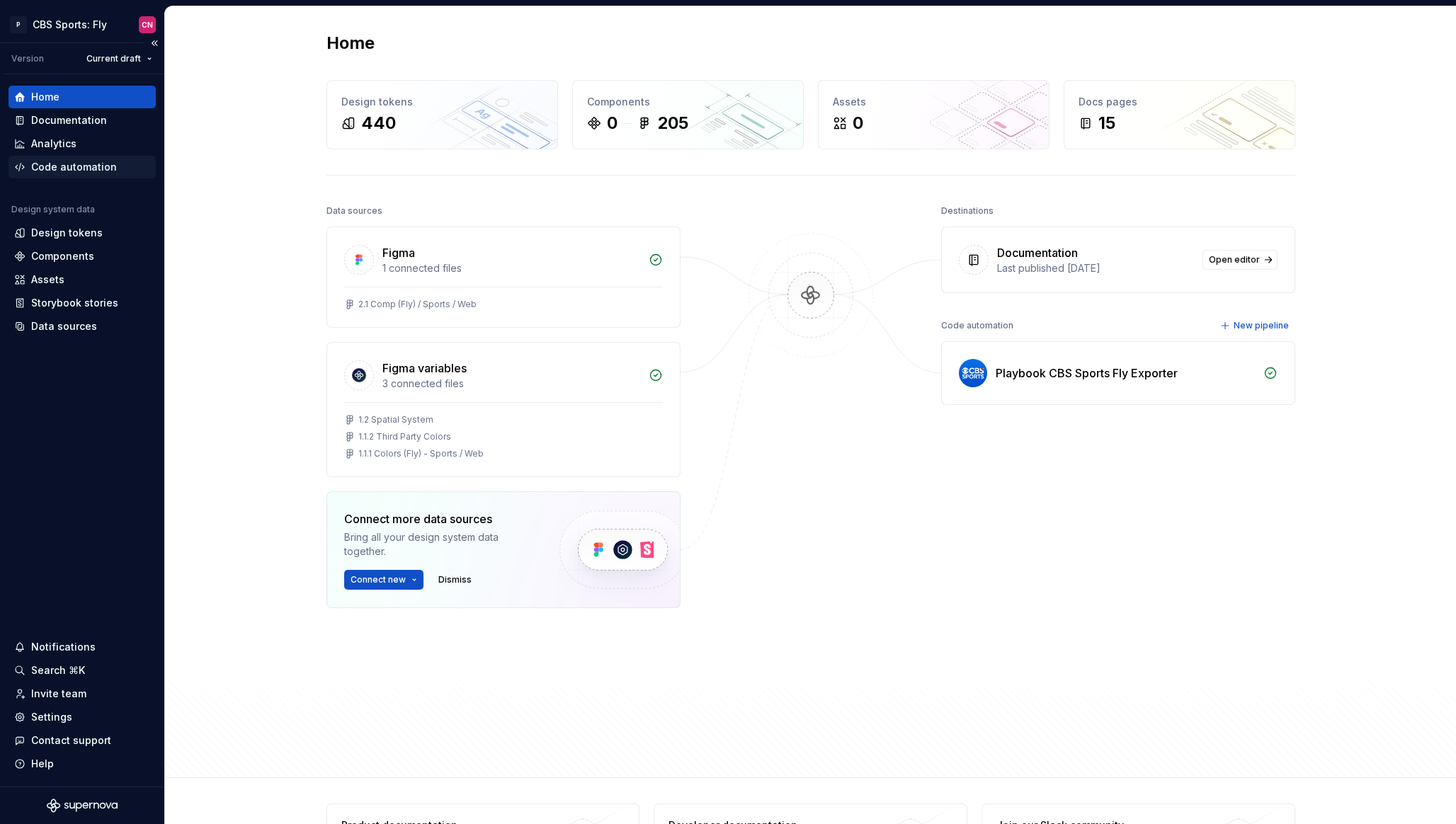
click at [88, 165] on div "Code automation" at bounding box center [73, 166] width 86 height 14
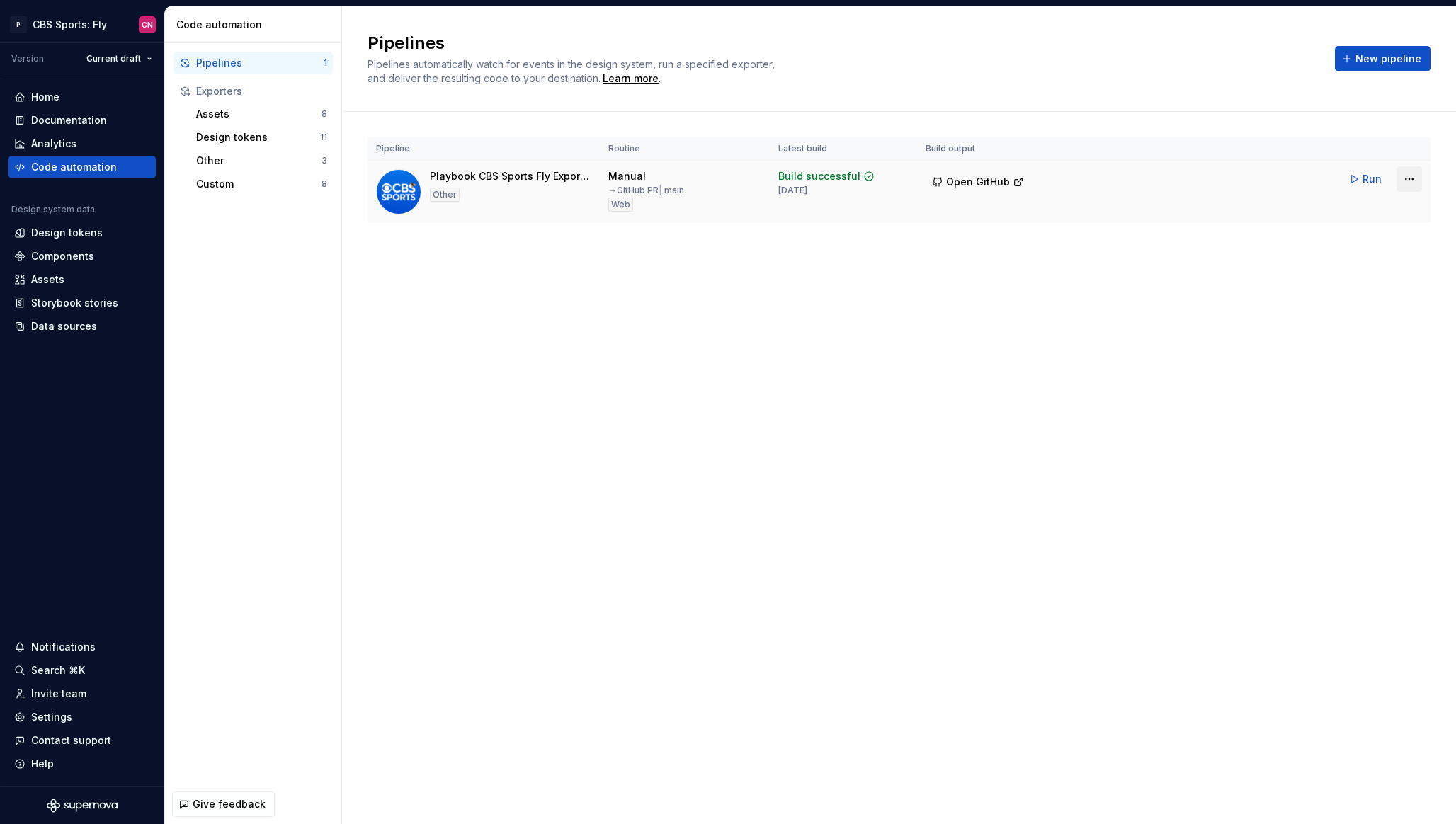
click at [1415, 180] on html "P CBS Sports: Fly CN Version Current draft Home Documentation Analytics Code au…" at bounding box center [728, 412] width 1456 height 824
click at [1353, 214] on div "Edit pipeline" at bounding box center [1391, 209] width 121 height 14
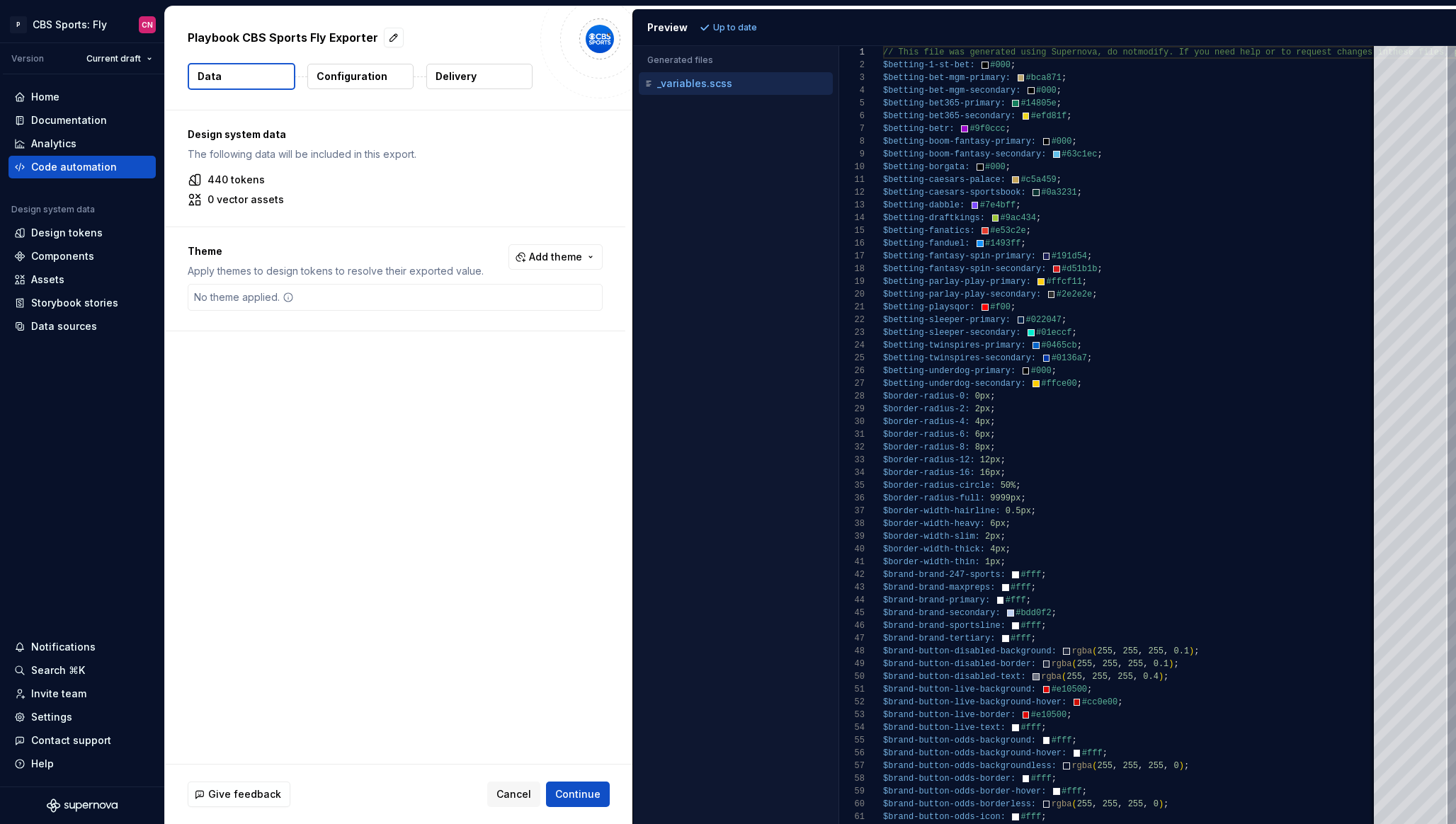
click at [359, 79] on p "Configuration" at bounding box center [352, 76] width 71 height 14
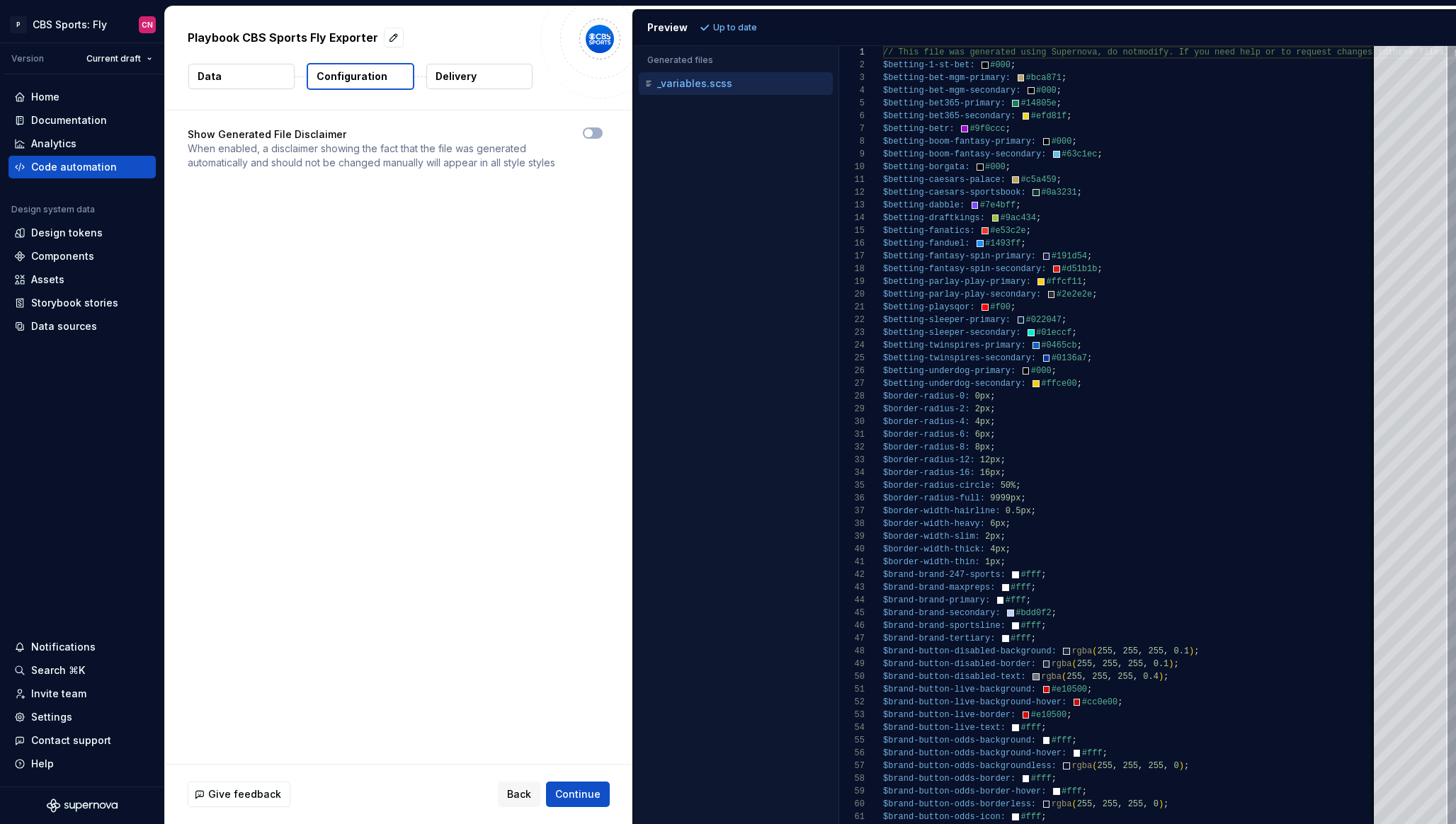
click at [461, 80] on p "Delivery" at bounding box center [456, 76] width 41 height 14
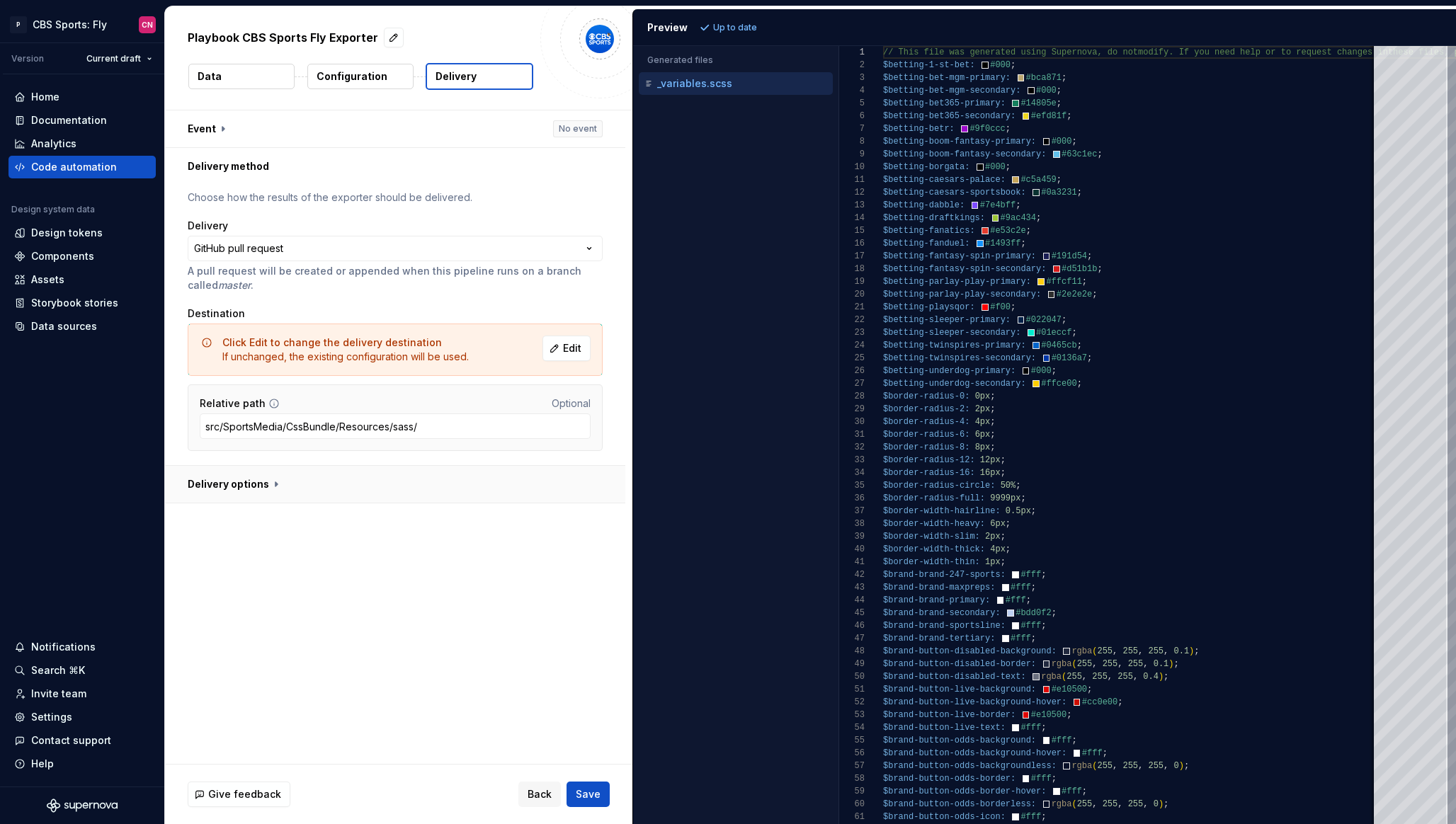
click at [290, 493] on button "button" at bounding box center [395, 484] width 460 height 37
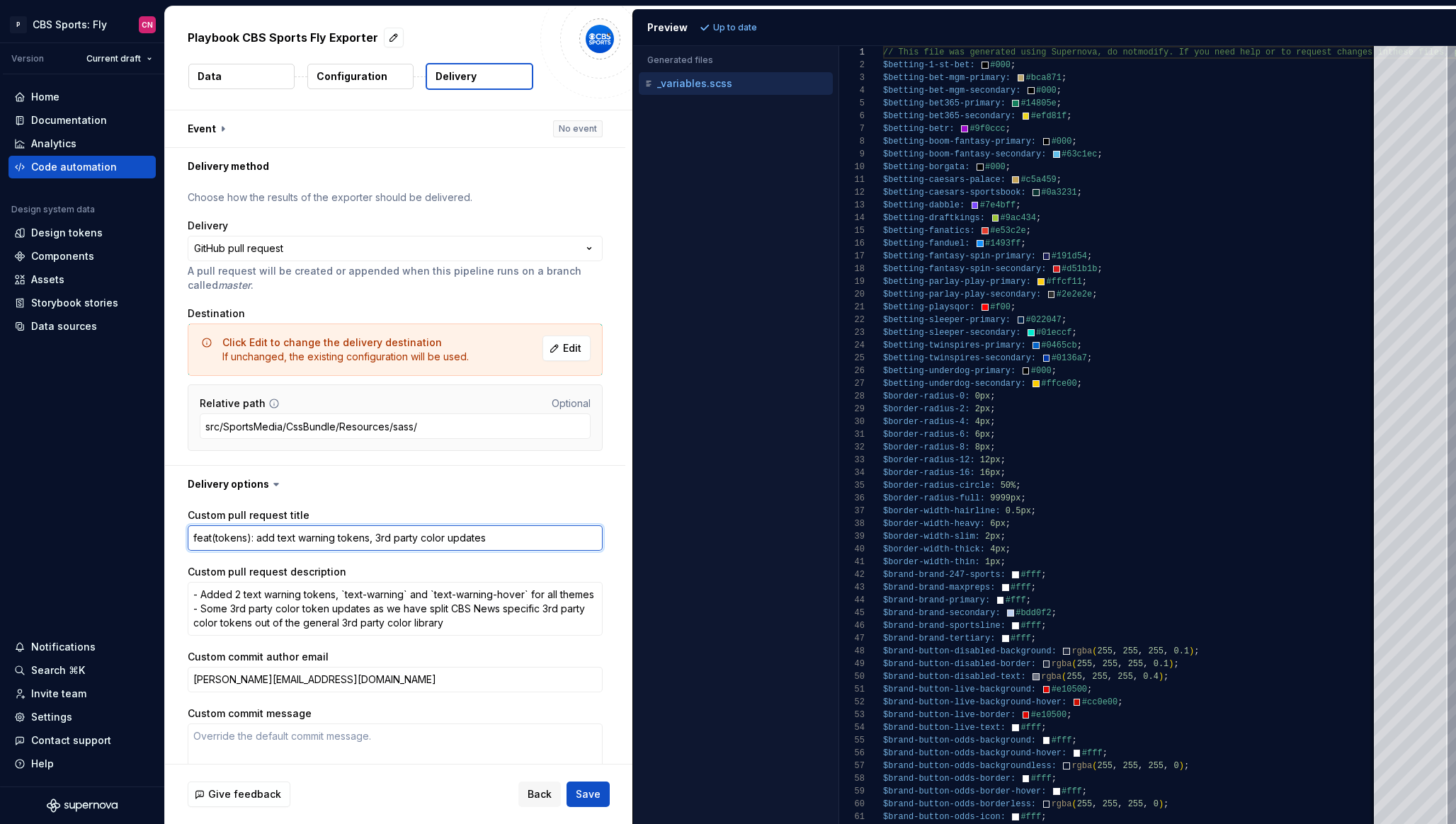
click at [301, 525] on textarea "feat(tokens): add text warning tokens, 3rd party color updates" at bounding box center [394, 537] width 414 height 25
paste textarea "new 3rd party betting color token"
type textarea "*"
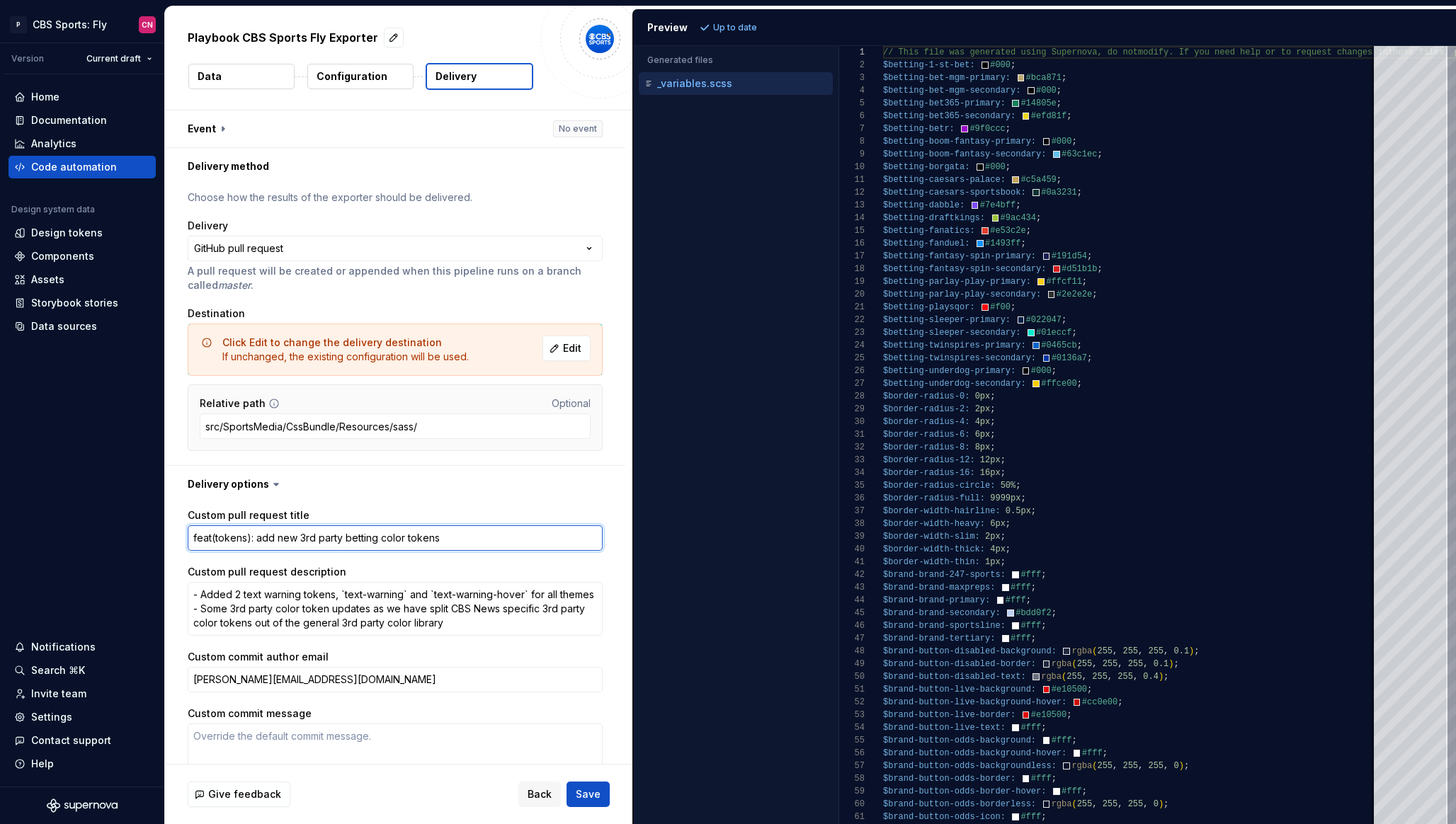
type textarea "feat(tokens): add new 3rd party betting color tokens"
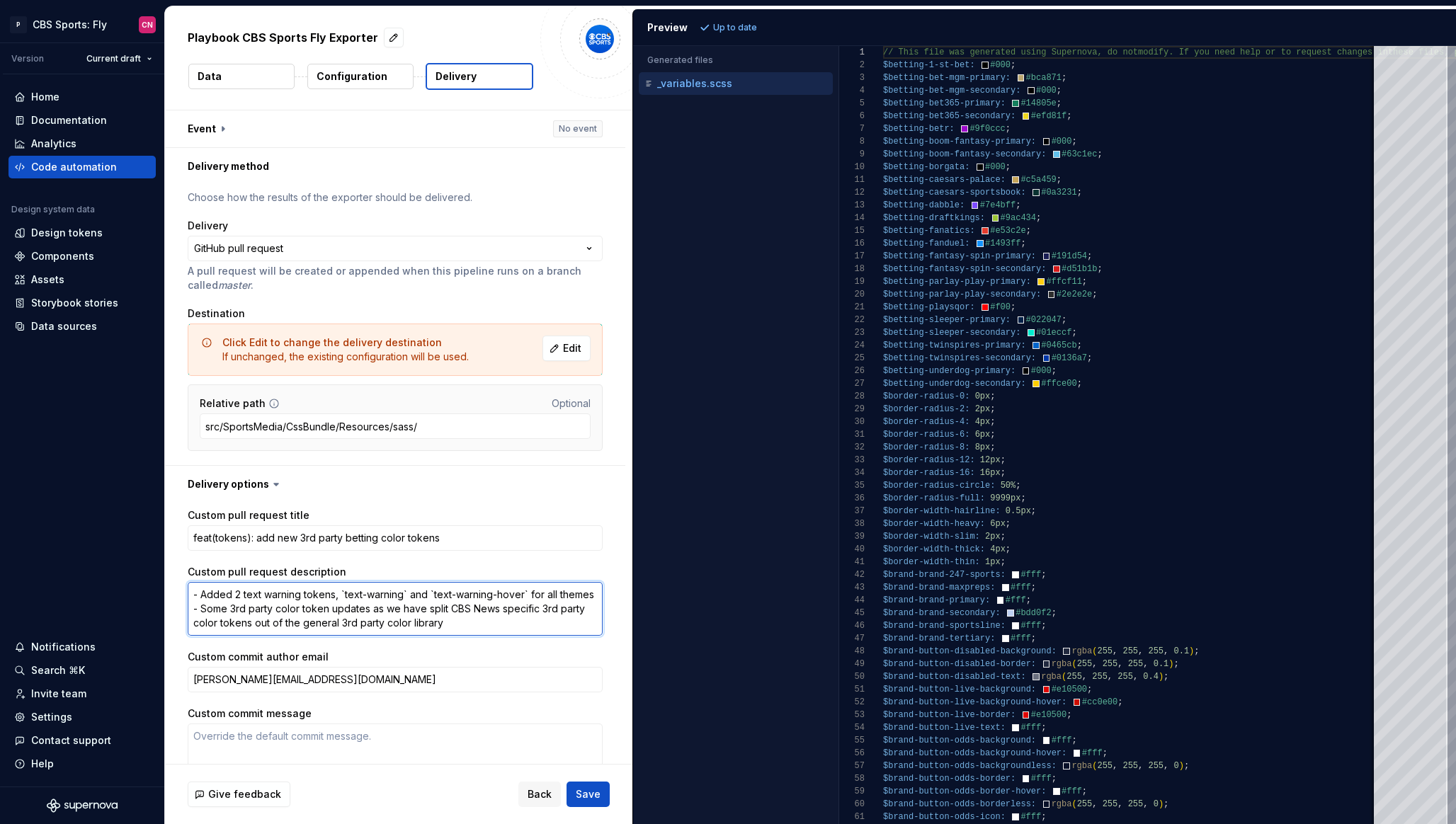
click at [425, 611] on textarea "- Added 2 text warning tokens, `text-warning` and `text-warning-hover` for all …" at bounding box center [394, 609] width 414 height 54
paste textarea "Added all of the new 3rd party betting color tokens"
type textarea "*"
type textarea "Added all of the new 3rd party betting color tokens"
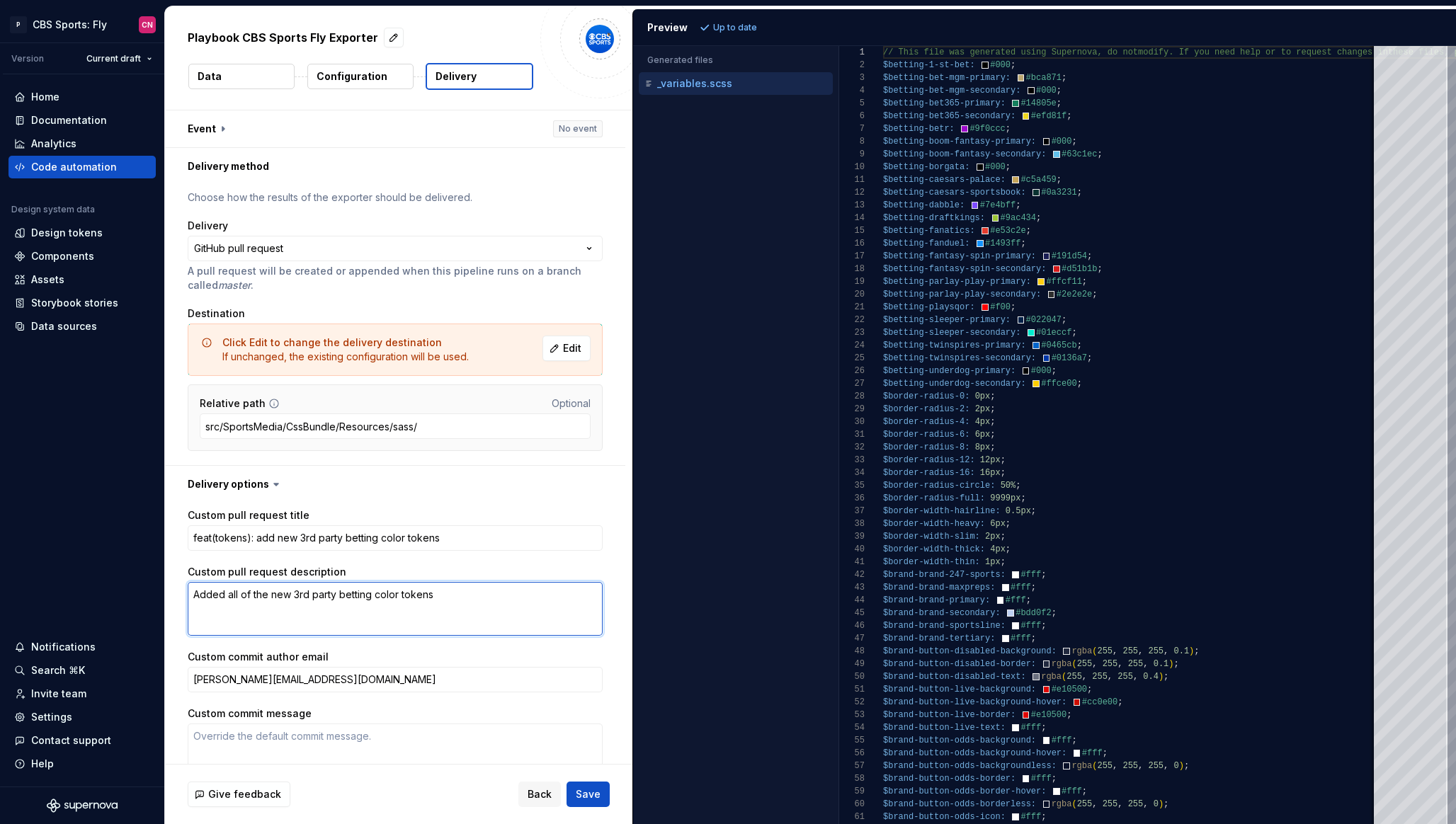
click at [192, 594] on textarea "Added all of the new 3rd party betting color tokens" at bounding box center [394, 609] width 414 height 54
type textarea "*"
type textarea "-Added all of the new 3rd party betting color tokens"
type textarea "*"
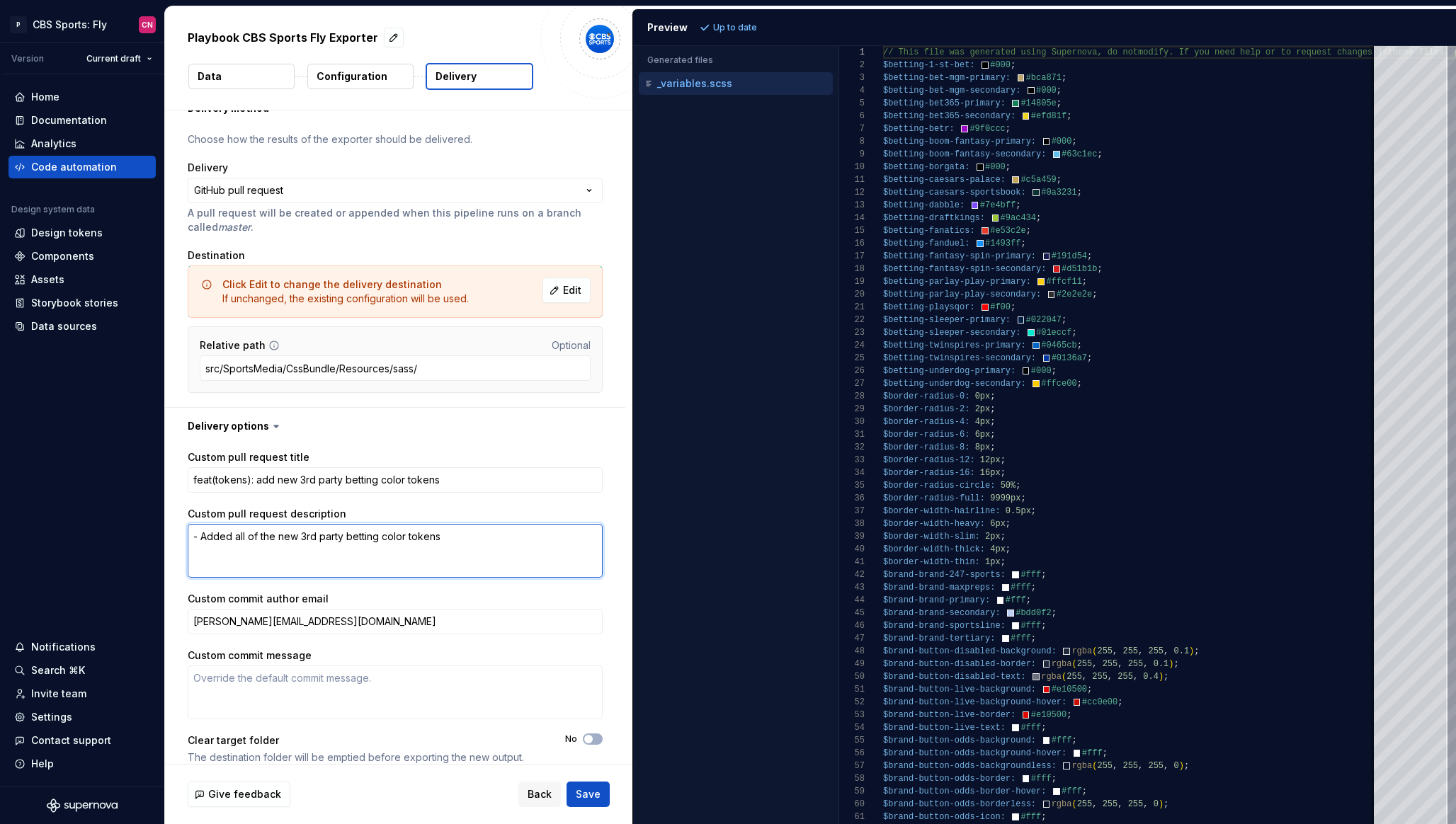
scroll to position [73, 0]
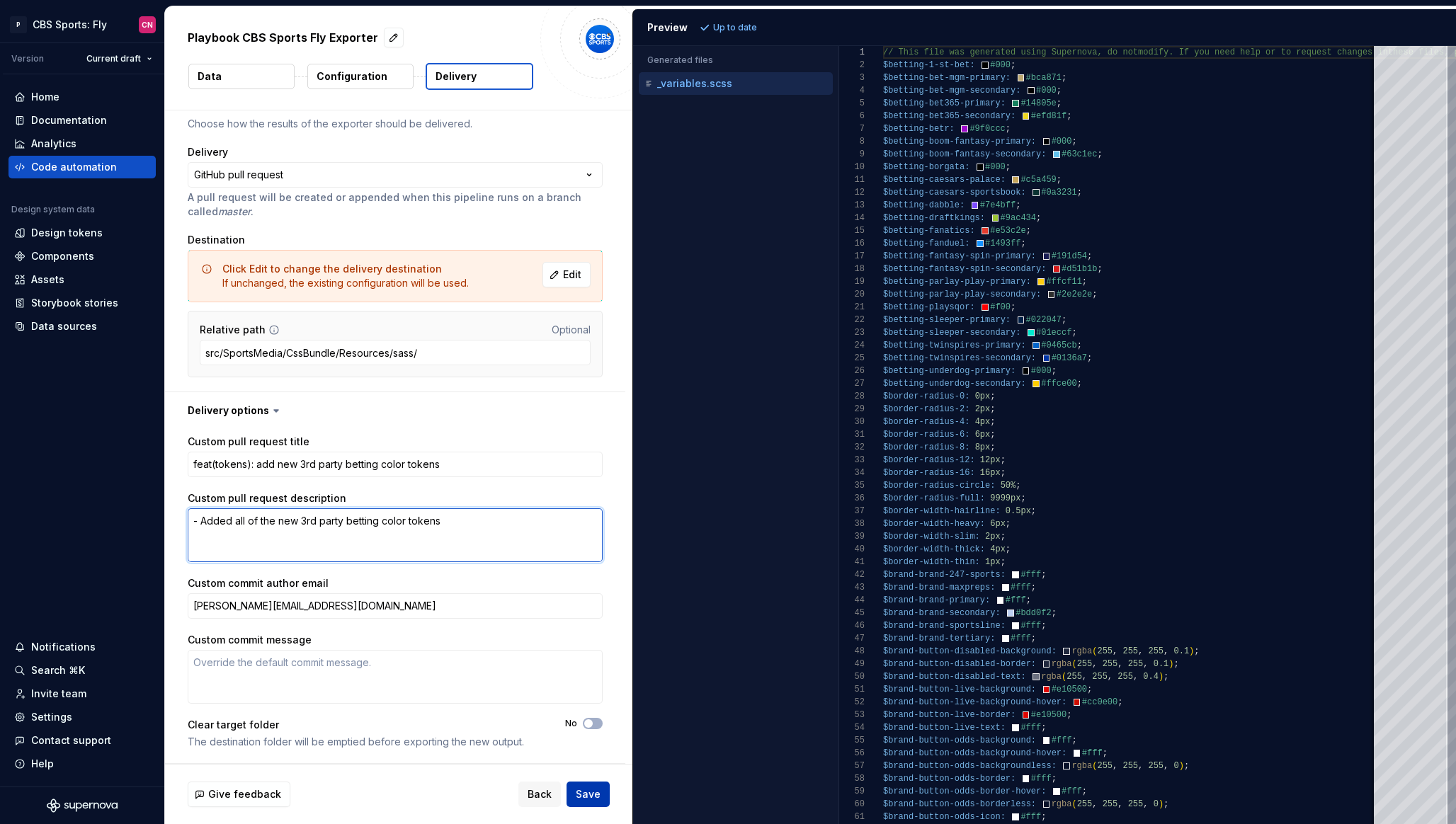
type textarea "- Added all of the new 3rd party betting color tokens"
click at [588, 797] on span "Save" at bounding box center [588, 794] width 24 height 14
type textarea "*"
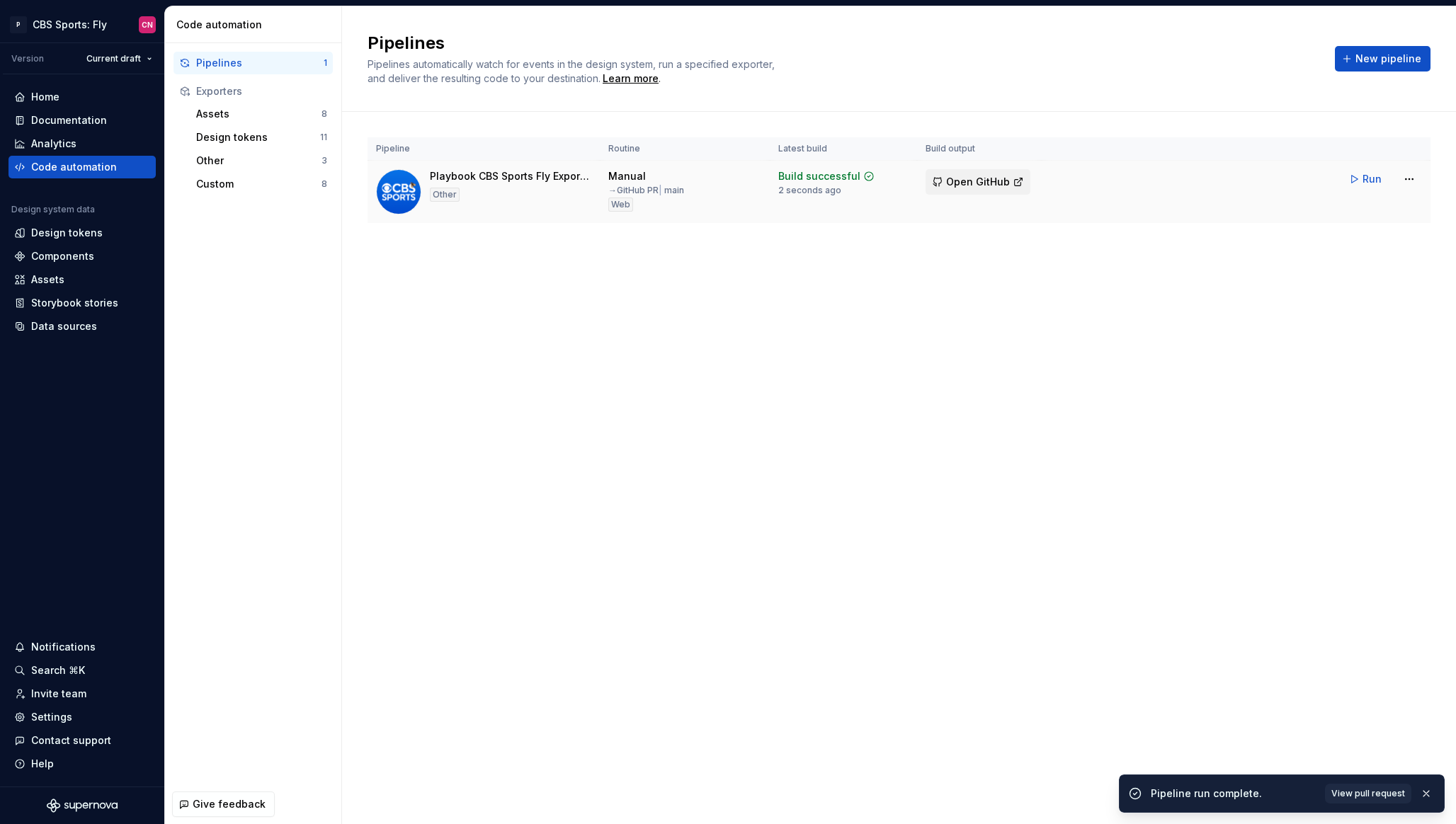
click at [963, 189] on button "Open GitHub" at bounding box center [977, 182] width 105 height 25
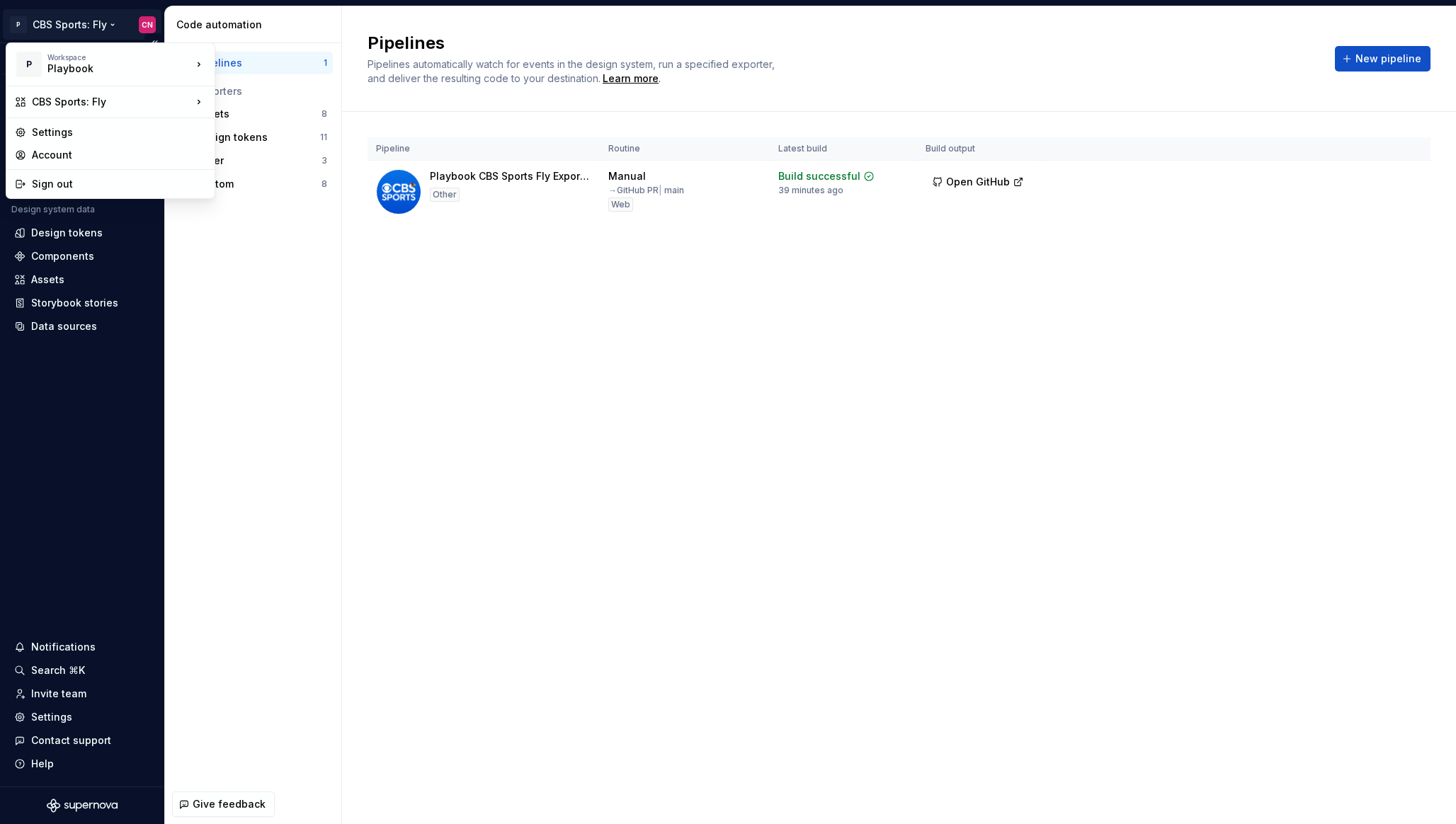
click at [84, 20] on html "P CBS Sports: Fly CN Version Current draft Home Documentation Analytics Code au…" at bounding box center [728, 412] width 1456 height 824
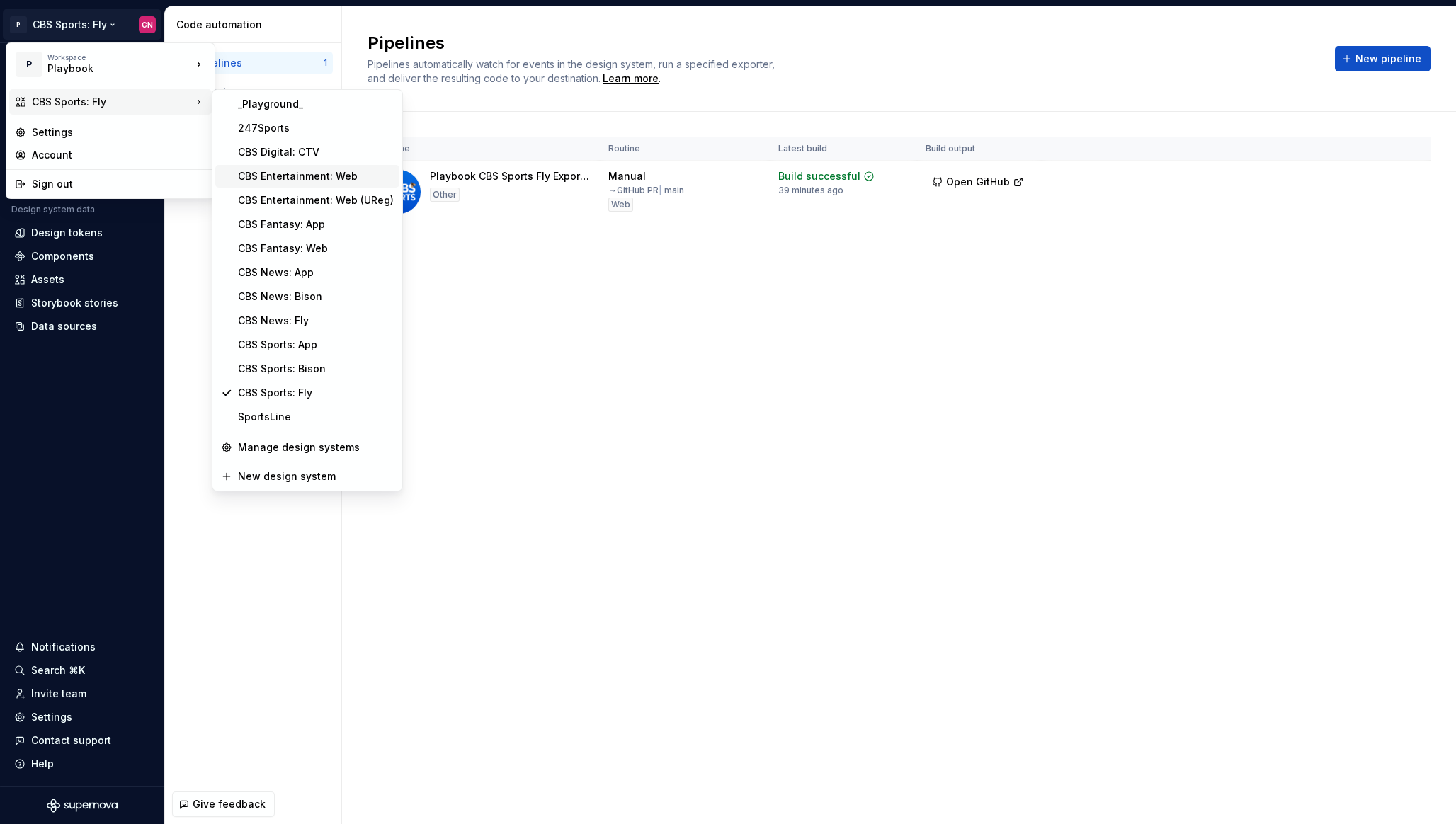
click at [312, 171] on div "CBS Entertainment: Web" at bounding box center [315, 176] width 156 height 14
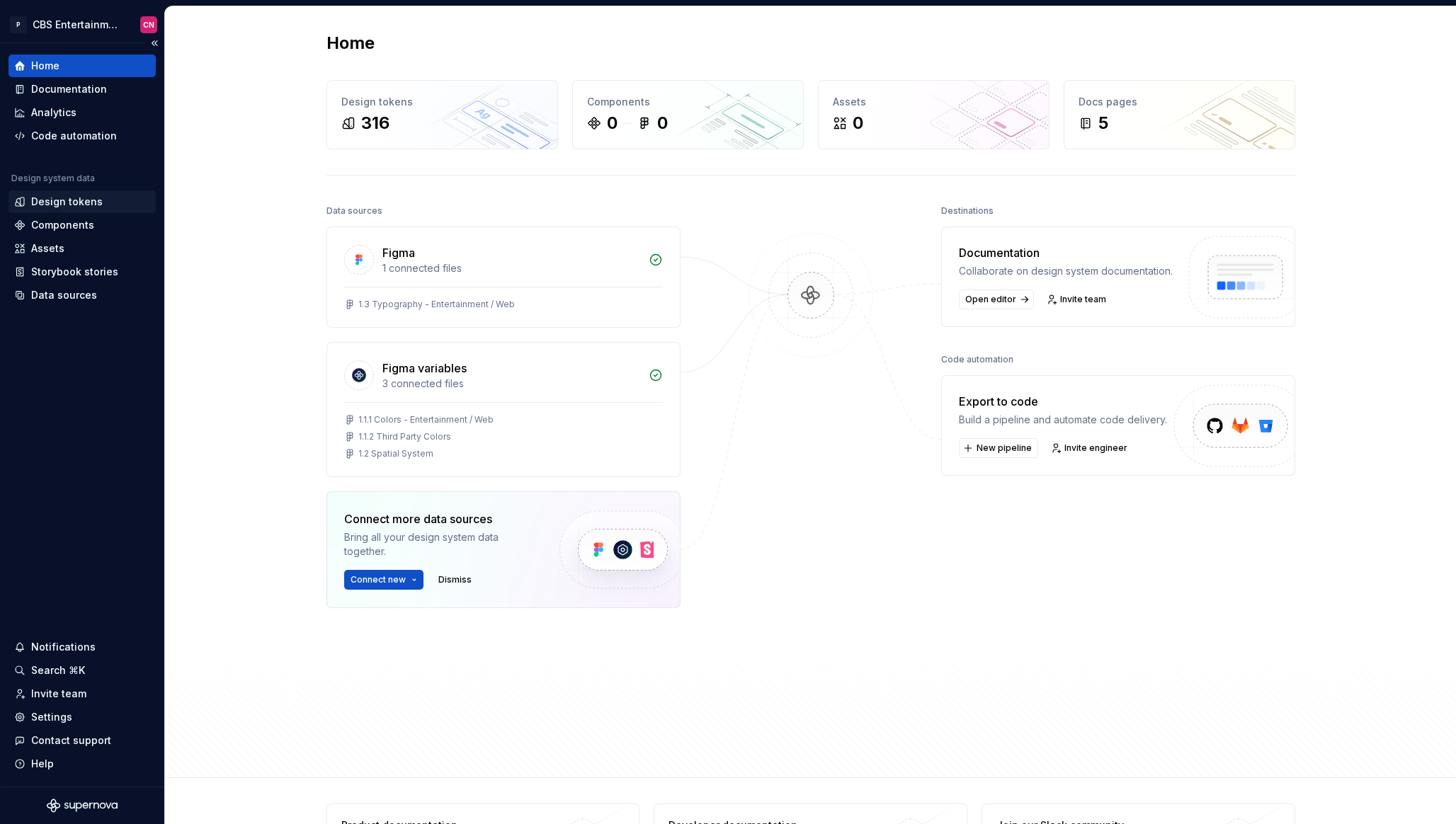
click at [76, 202] on div "Design tokens" at bounding box center [67, 201] width 72 height 14
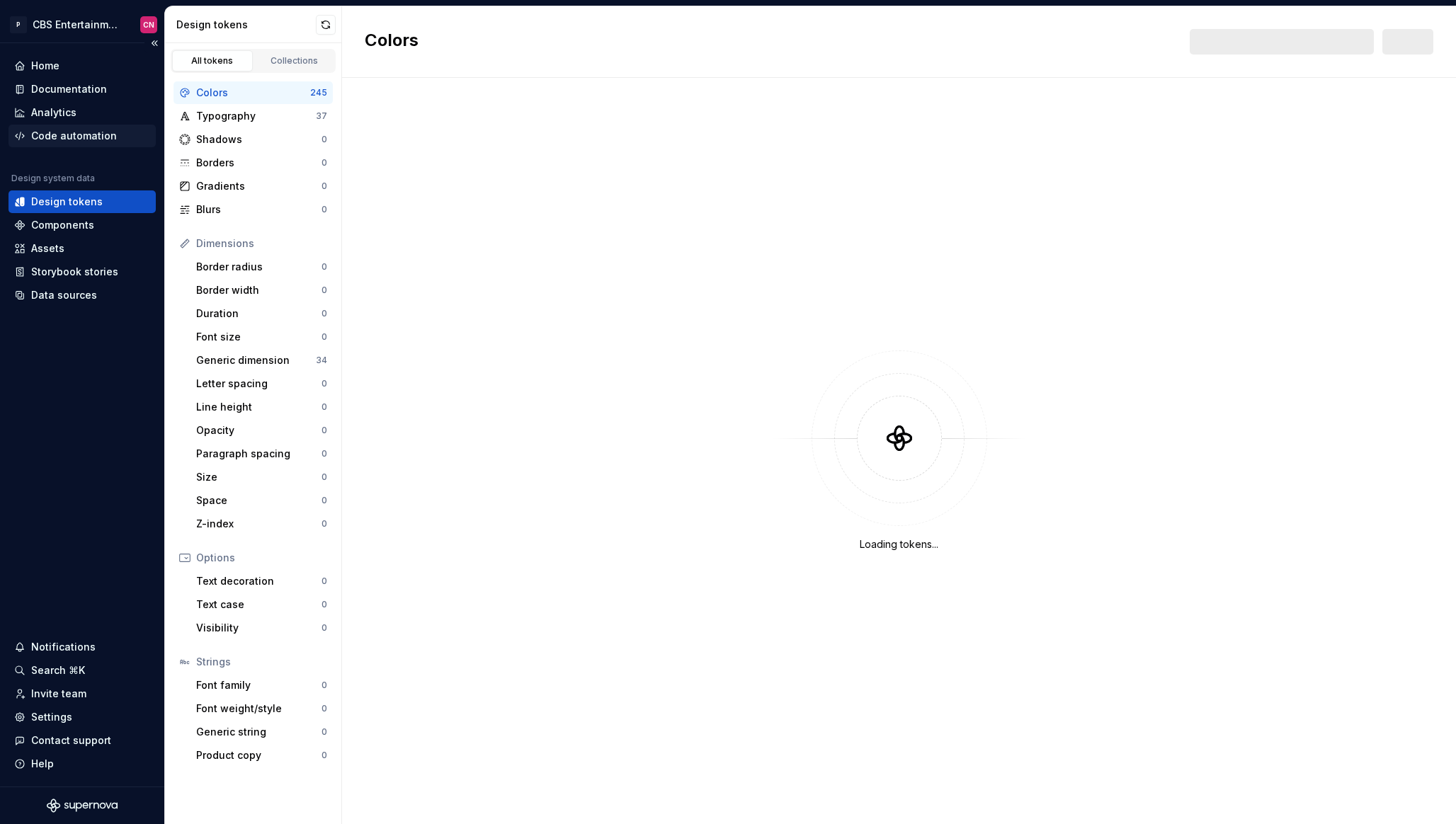
click at [72, 143] on div "Code automation" at bounding box center [81, 136] width 147 height 23
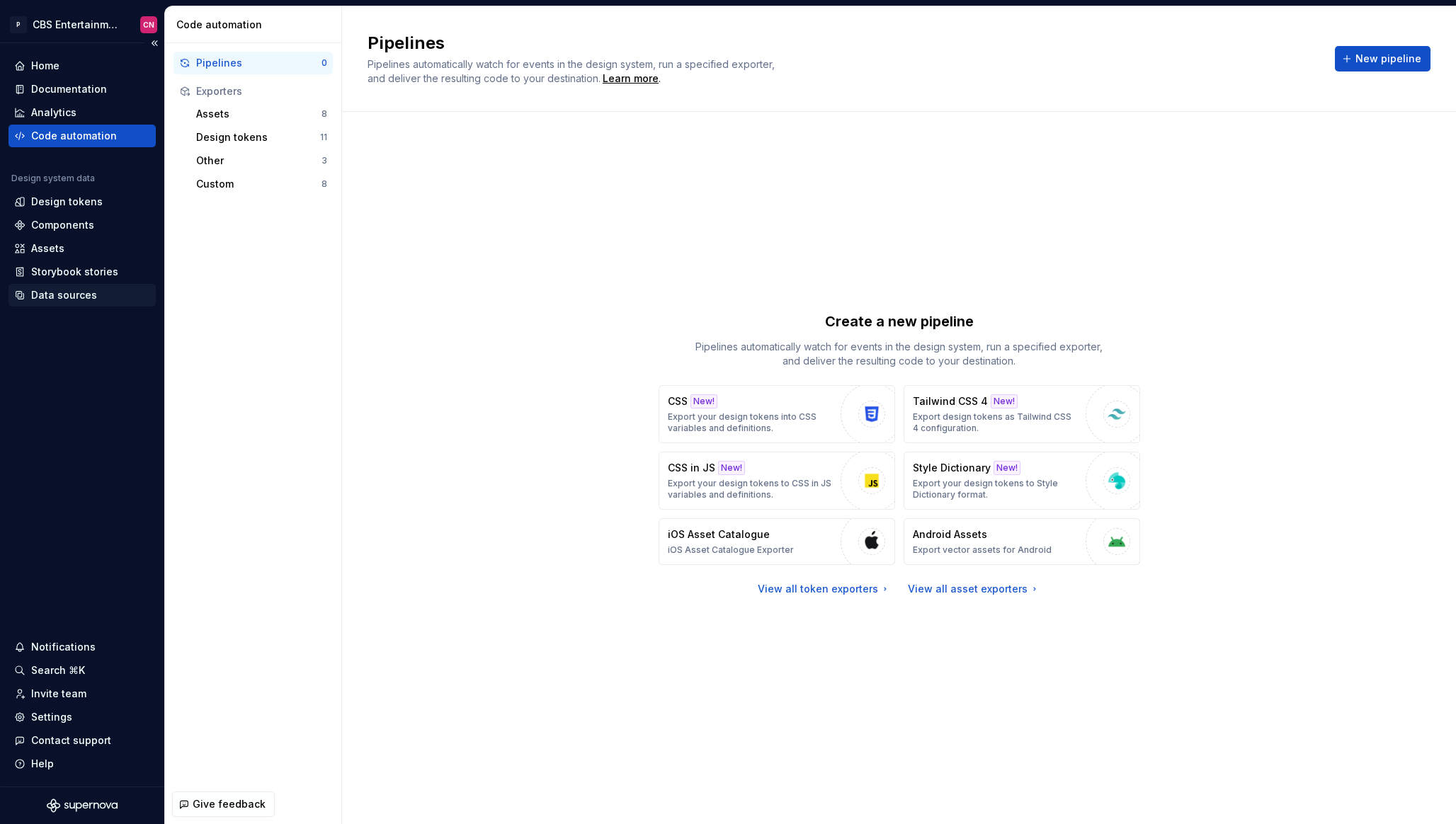
click at [58, 291] on div "Data sources" at bounding box center [64, 295] width 66 height 14
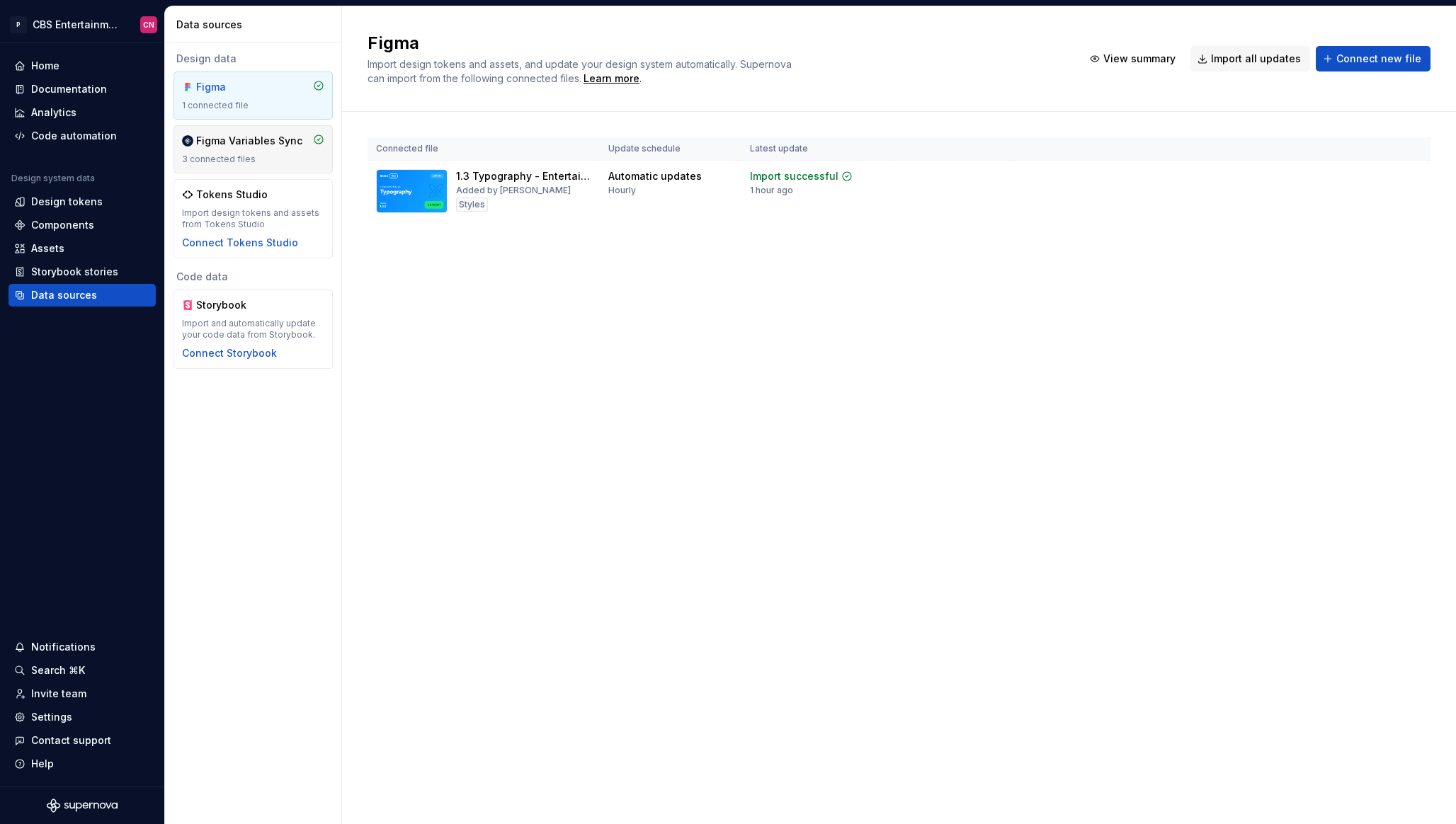
click at [241, 151] on div "Figma Variables Sync 3 connected files" at bounding box center [252, 149] width 143 height 31
